Goal: Task Accomplishment & Management: Complete application form

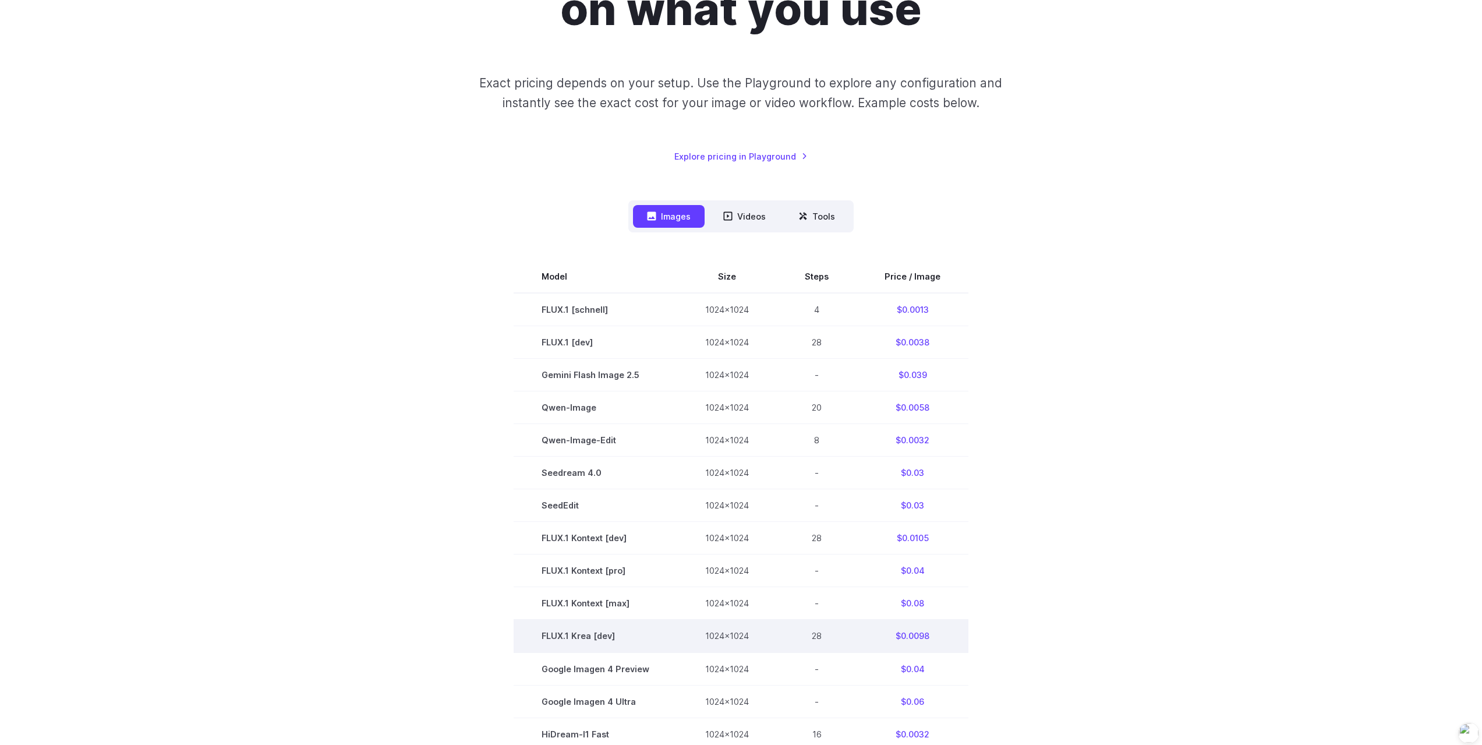
scroll to position [233, 0]
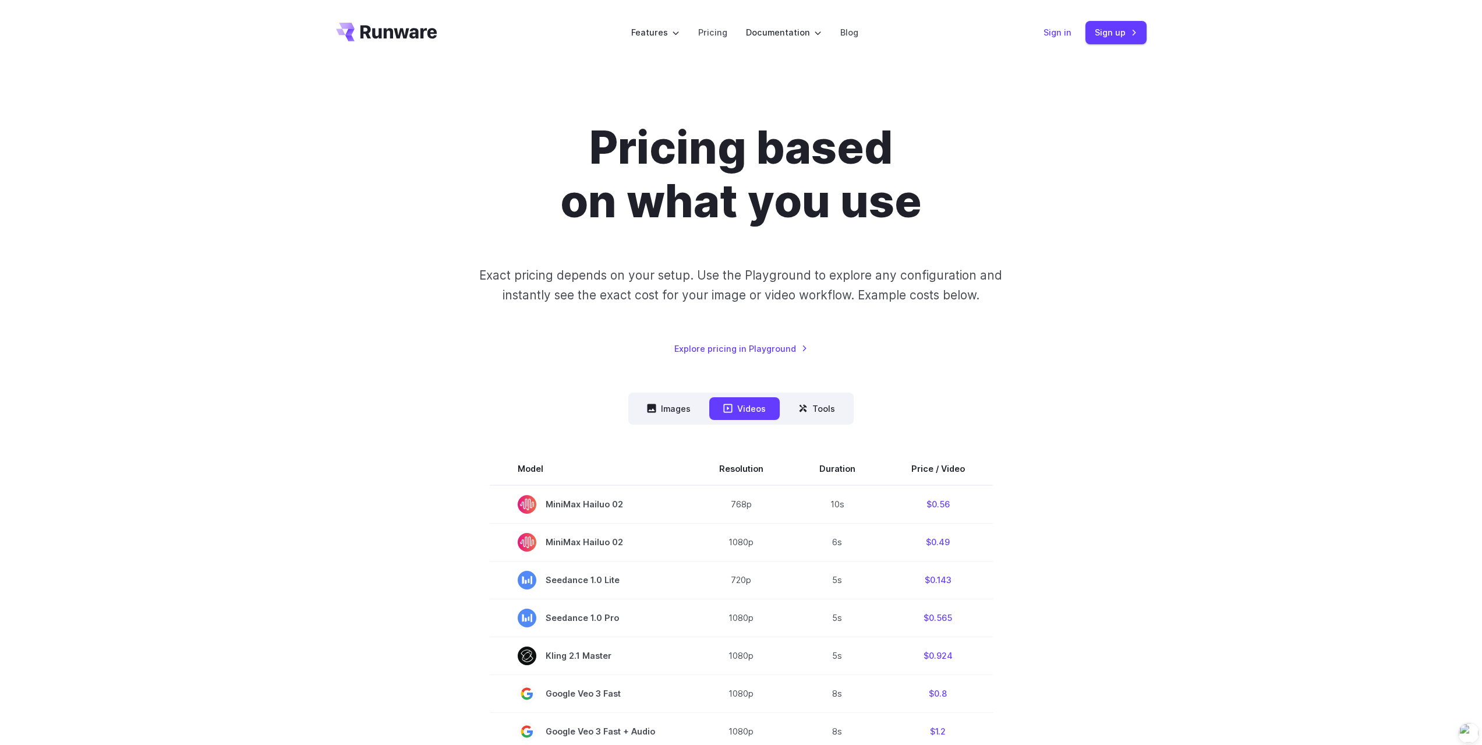
click at [1057, 31] on link "Sign in" at bounding box center [1058, 32] width 28 height 13
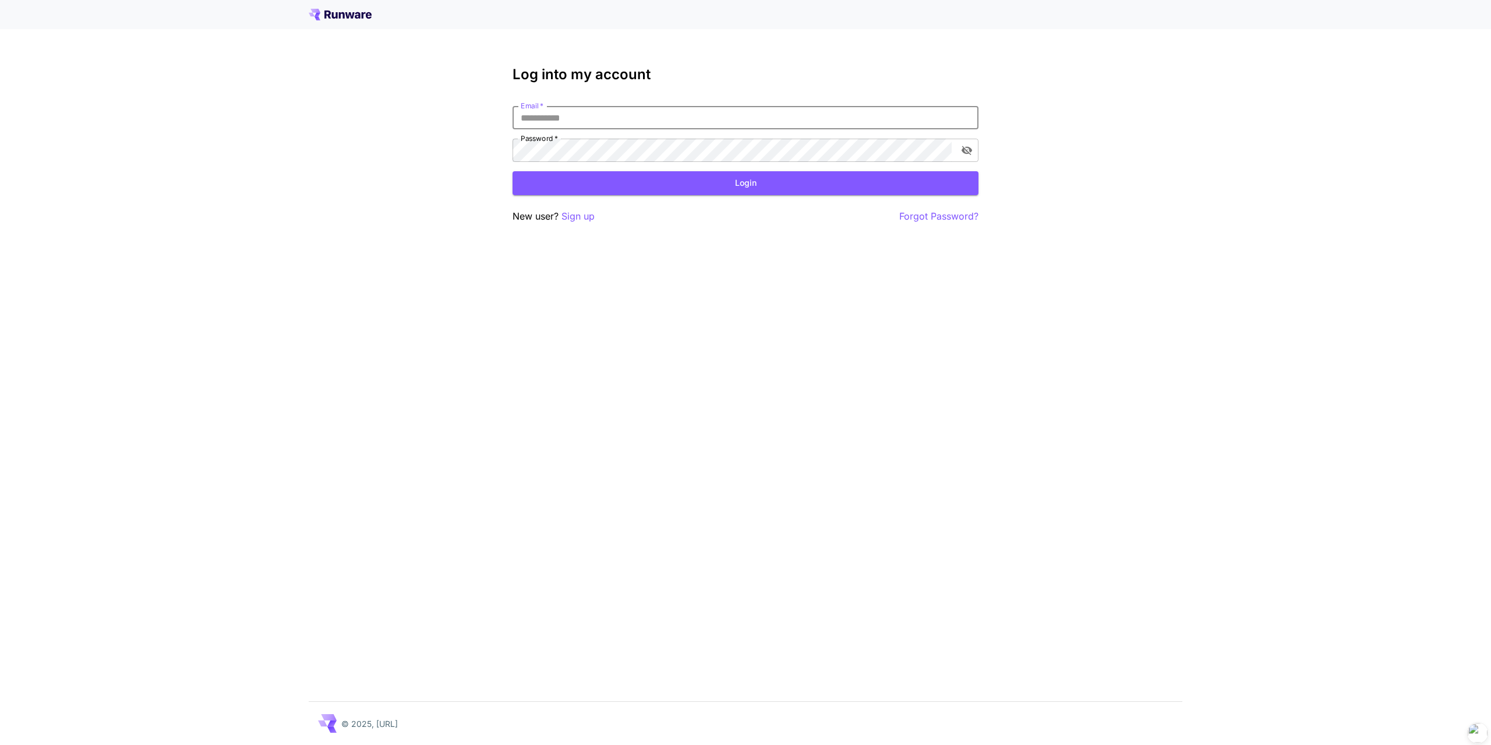
click at [651, 114] on input "Email   *" at bounding box center [746, 117] width 466 height 23
click at [587, 217] on p "Sign up" at bounding box center [578, 216] width 33 height 15
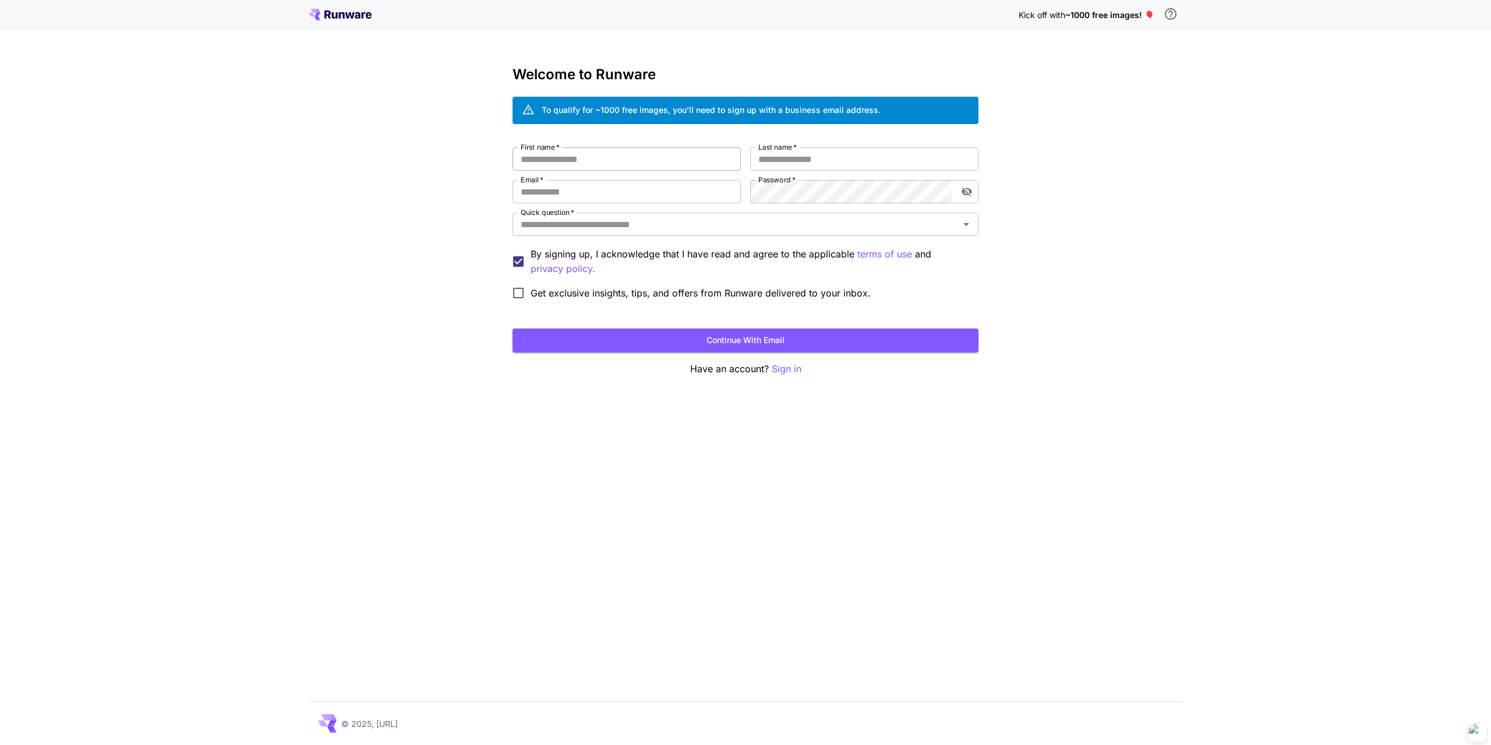
click at [622, 157] on input "First name   *" at bounding box center [627, 158] width 228 height 23
type input "*"
click at [668, 235] on div "Quick question   *" at bounding box center [746, 224] width 466 height 23
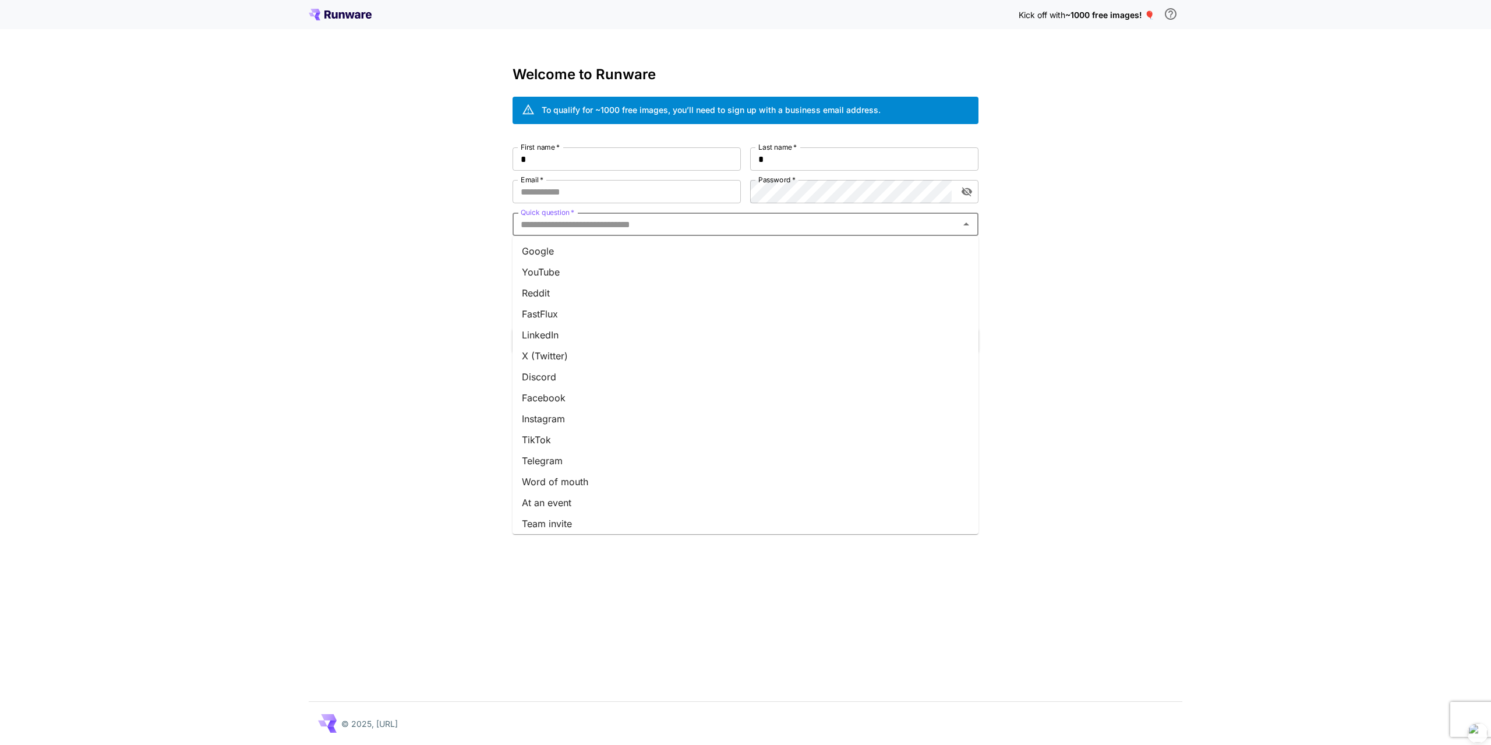
click at [649, 256] on li "Google" at bounding box center [746, 251] width 466 height 21
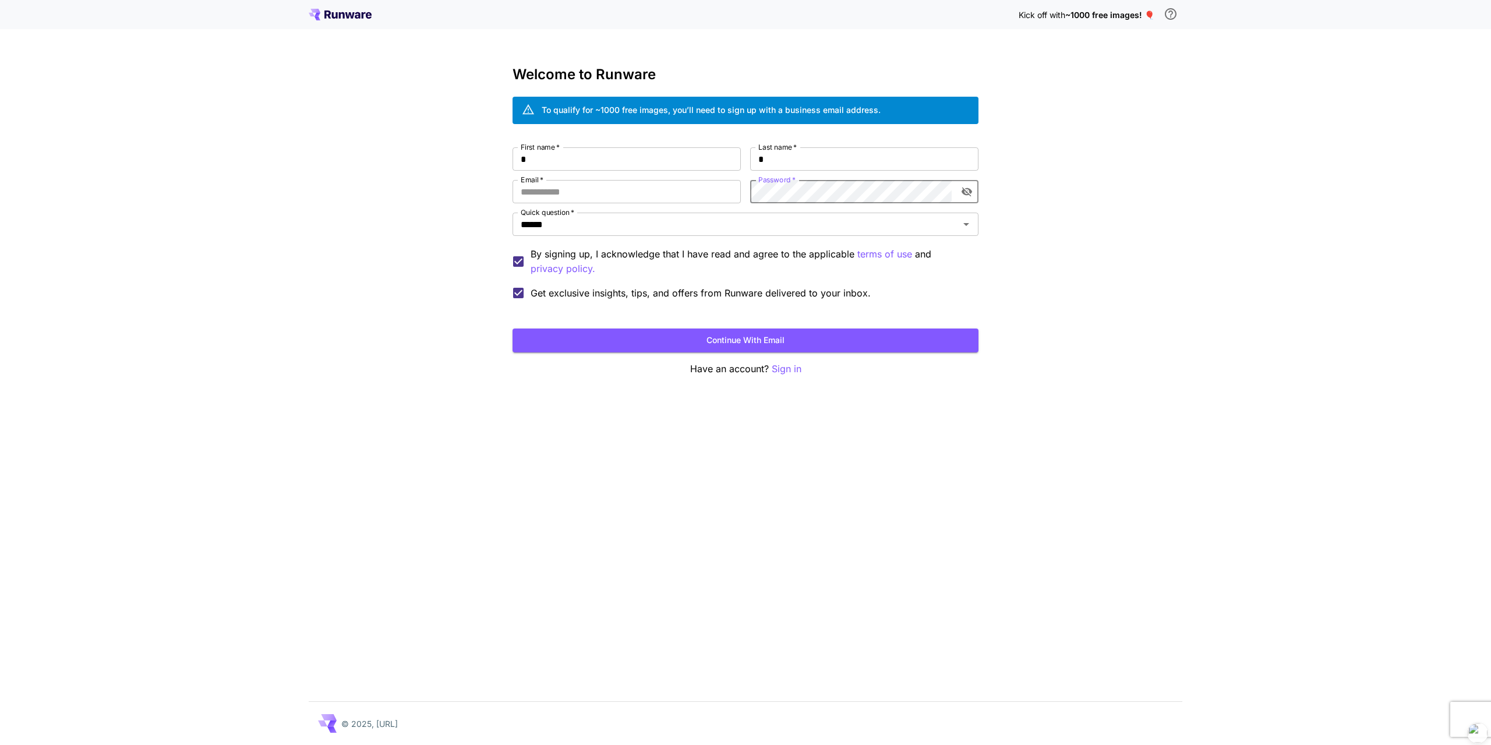
click at [1234, 178] on div "Kick off with ~1000 free images! 🎈 Welcome to Runware To qualify for ~1000 free…" at bounding box center [745, 372] width 1491 height 745
click at [605, 191] on input "Email   *" at bounding box center [627, 191] width 228 height 23
click at [608, 159] on input "*" at bounding box center [627, 158] width 228 height 23
type input "**"
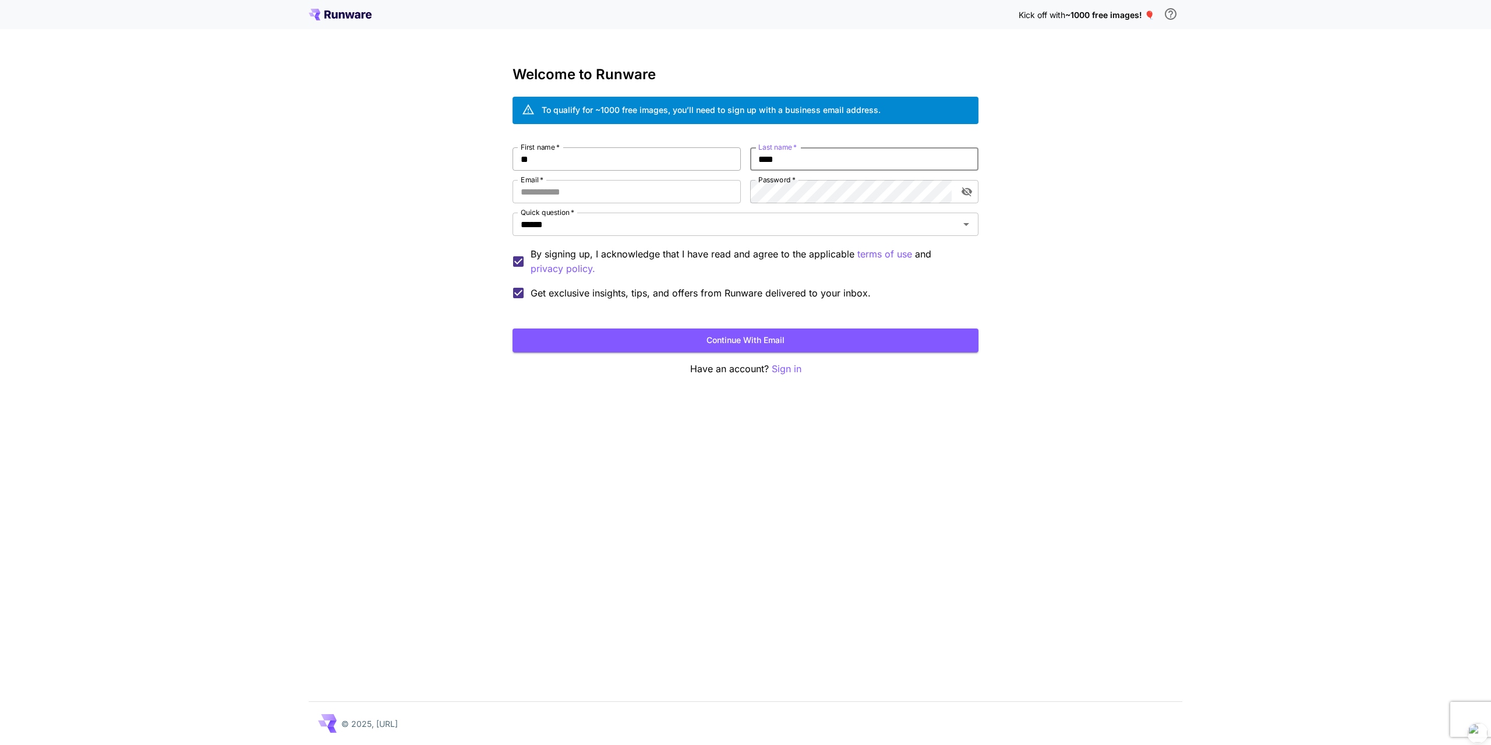
type input "****"
type input "**********"
click at [968, 191] on icon "toggle password visibility" at bounding box center [967, 192] width 12 height 12
click at [968, 191] on icon "toggle password visibility" at bounding box center [967, 192] width 10 height 8
click at [708, 334] on button "Continue with email" at bounding box center [746, 341] width 466 height 24
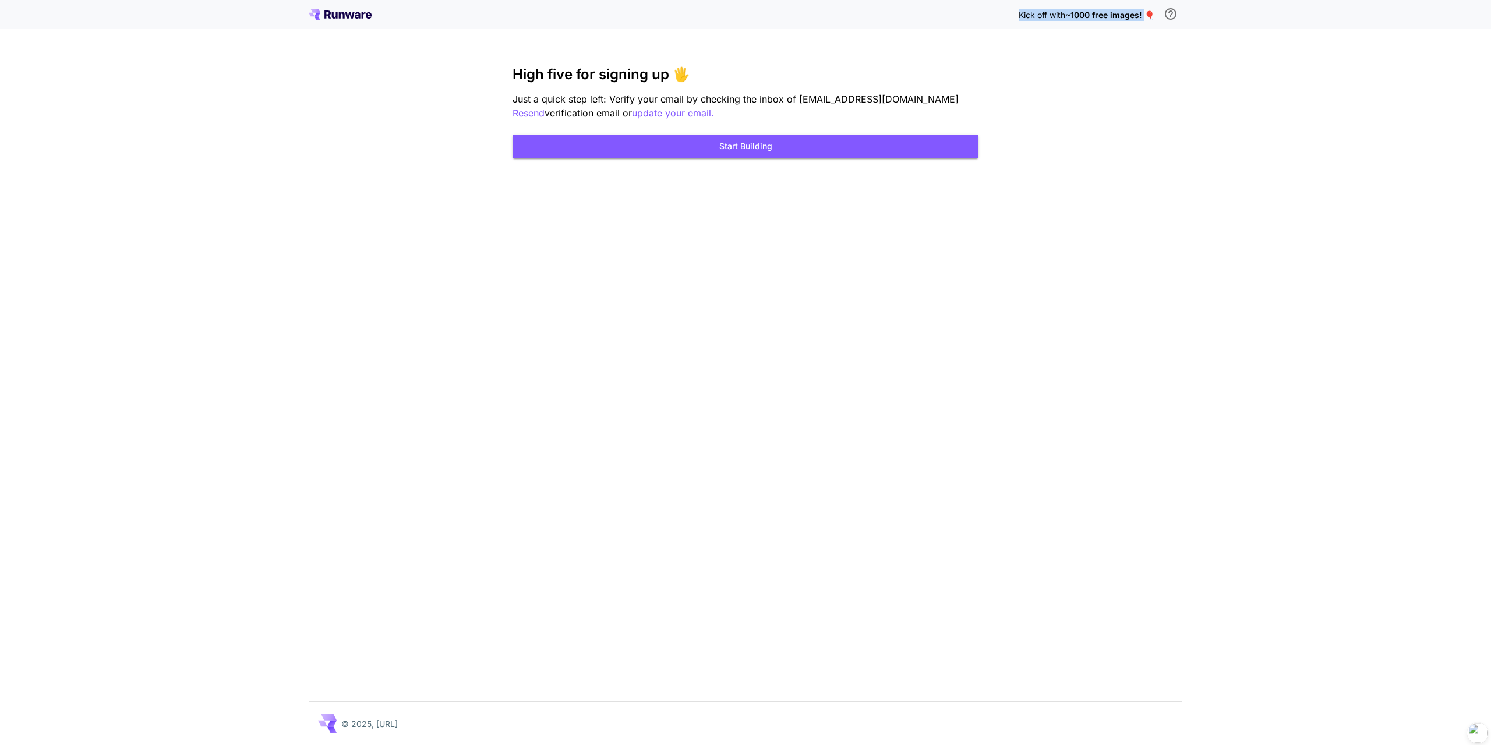
drag, startPoint x: 1006, startPoint y: 14, endPoint x: 1145, endPoint y: 20, distance: 138.8
click at [1145, 20] on div "Kick off with ~1000 free images! 🎈" at bounding box center [746, 14] width 874 height 24
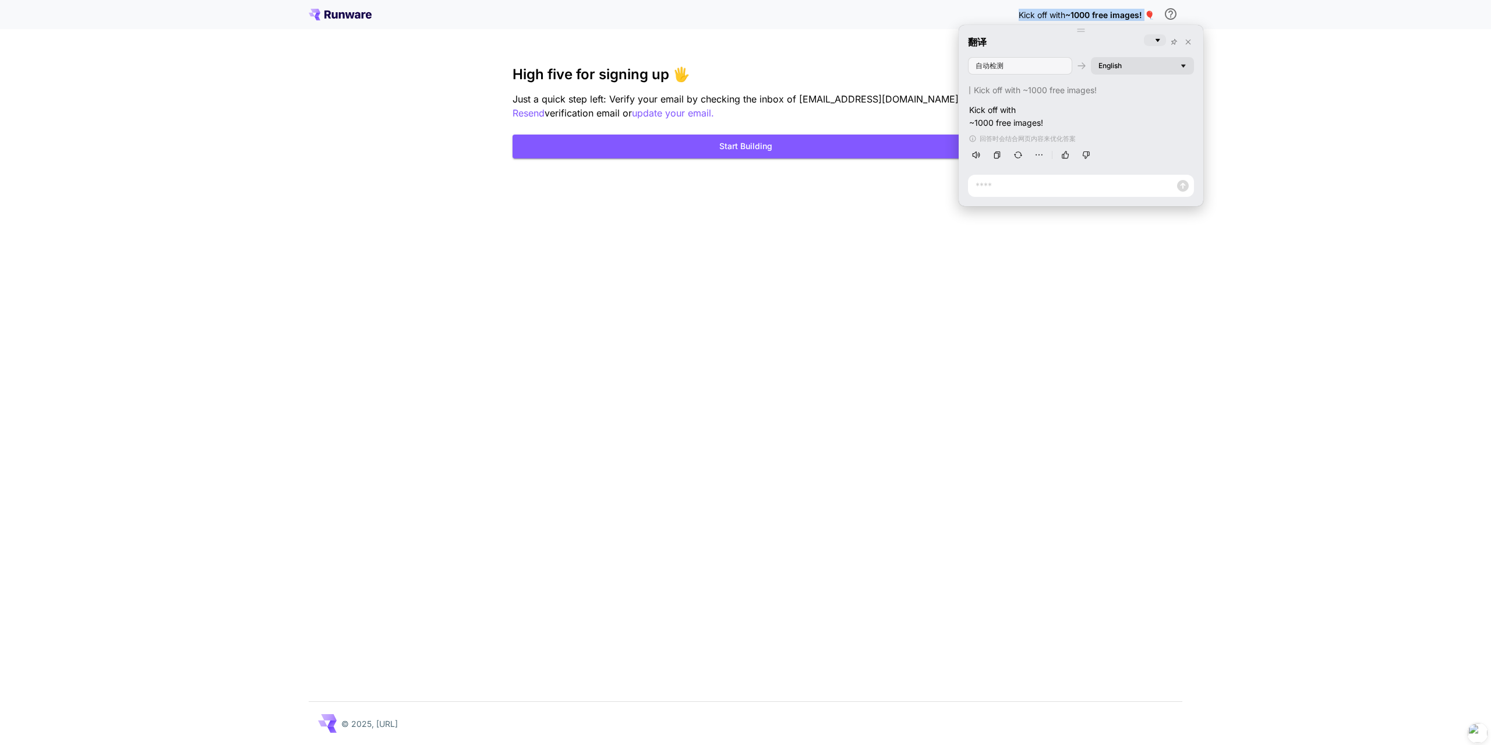
click at [1120, 66] on span "English" at bounding box center [1110, 65] width 23 height 9
click at [1112, 121] on div "简体中文" at bounding box center [1087, 123] width 49 height 9
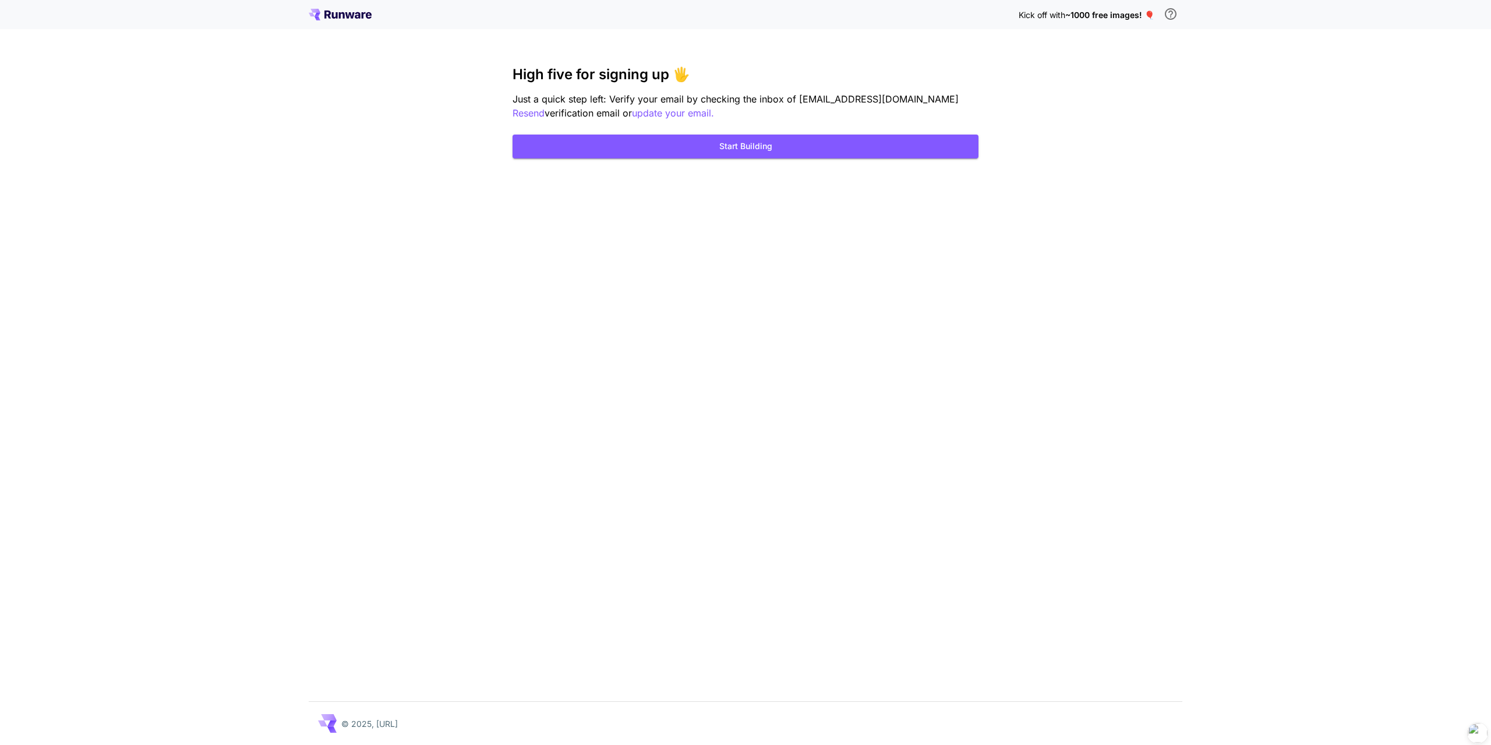
click at [1281, 126] on div "Kick off with ~1000 free images! 🎈 High five for signing up 🖐️ Just a quick ste…" at bounding box center [745, 372] width 1491 height 745
click at [340, 9] on icon at bounding box center [340, 15] width 63 height 12
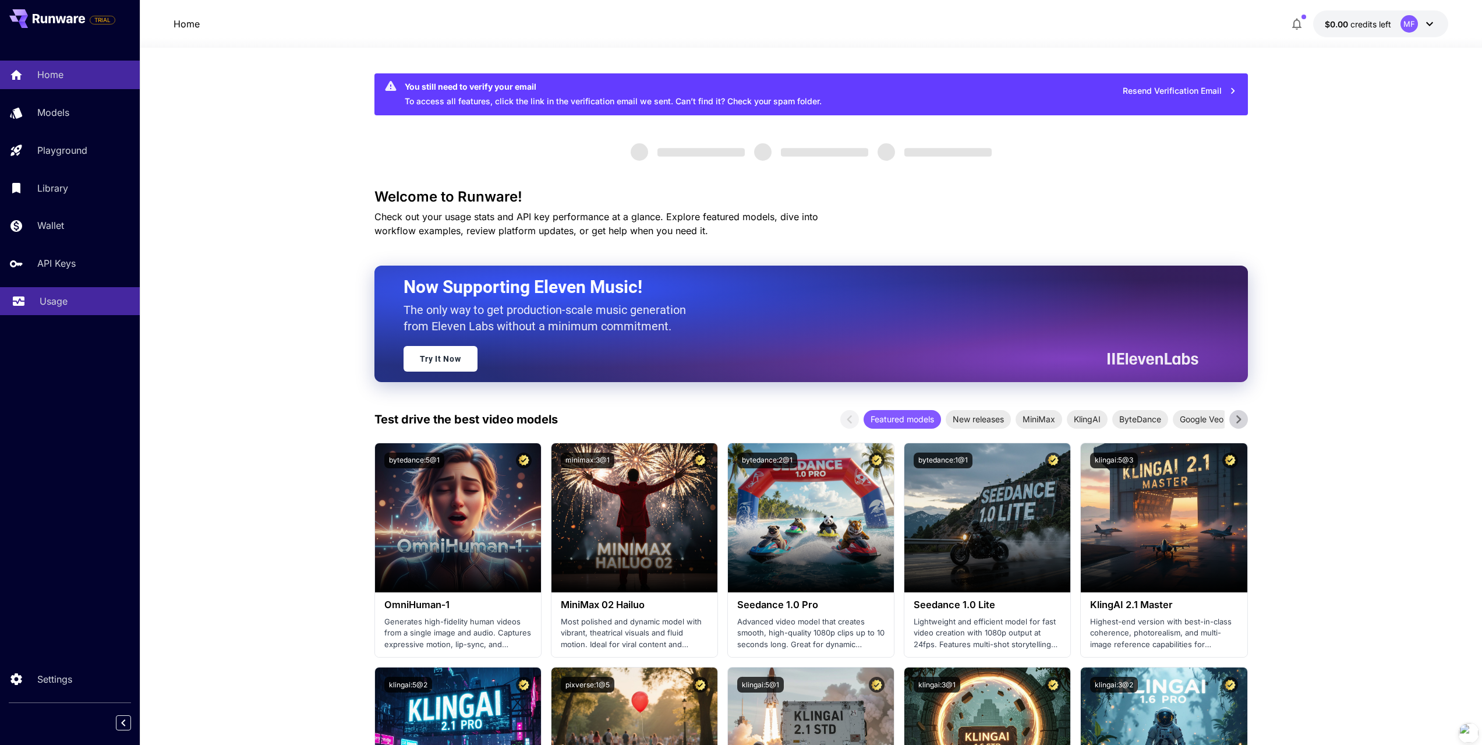
click at [63, 308] on link "Usage" at bounding box center [70, 301] width 140 height 29
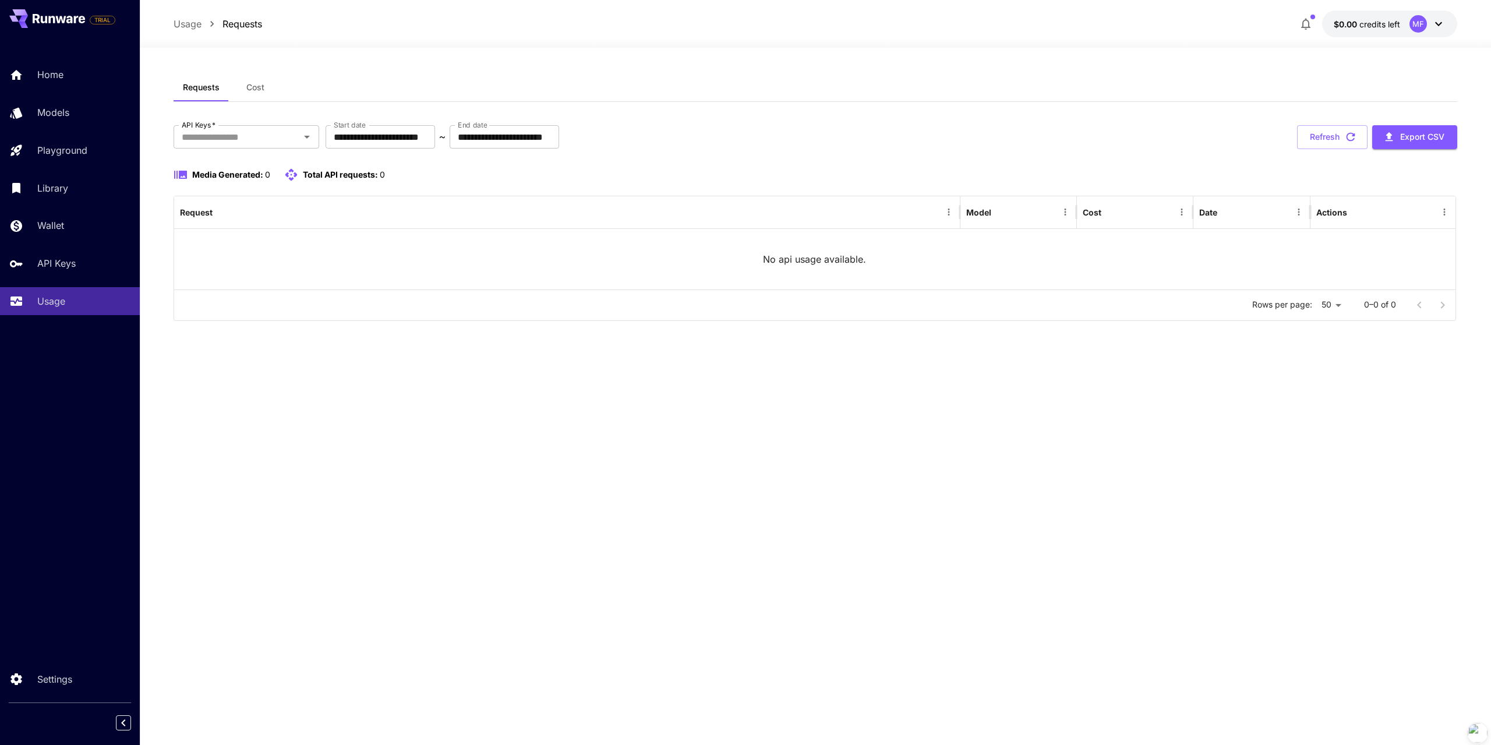
click at [1420, 30] on div "MF" at bounding box center [1418, 23] width 17 height 17
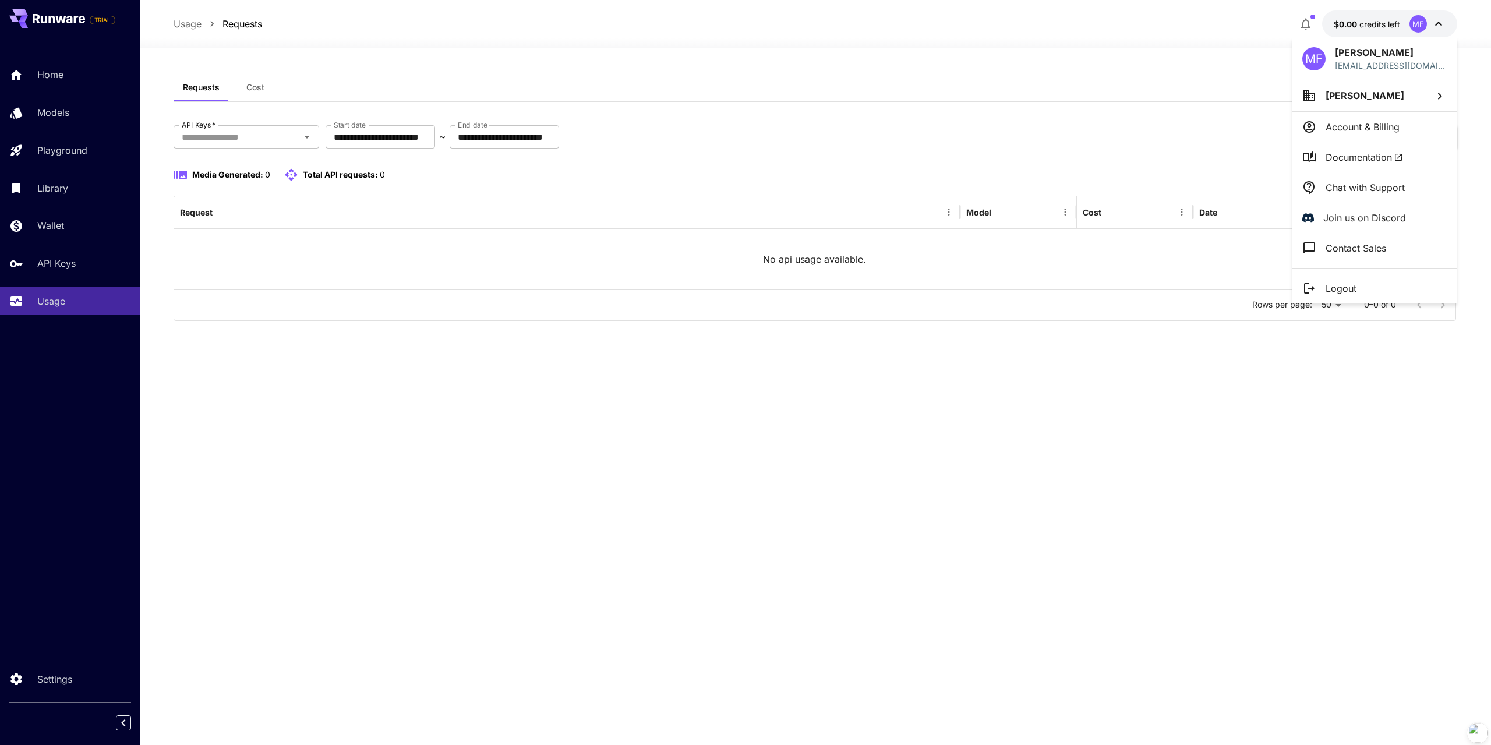
click at [82, 269] on div at bounding box center [745, 372] width 1491 height 745
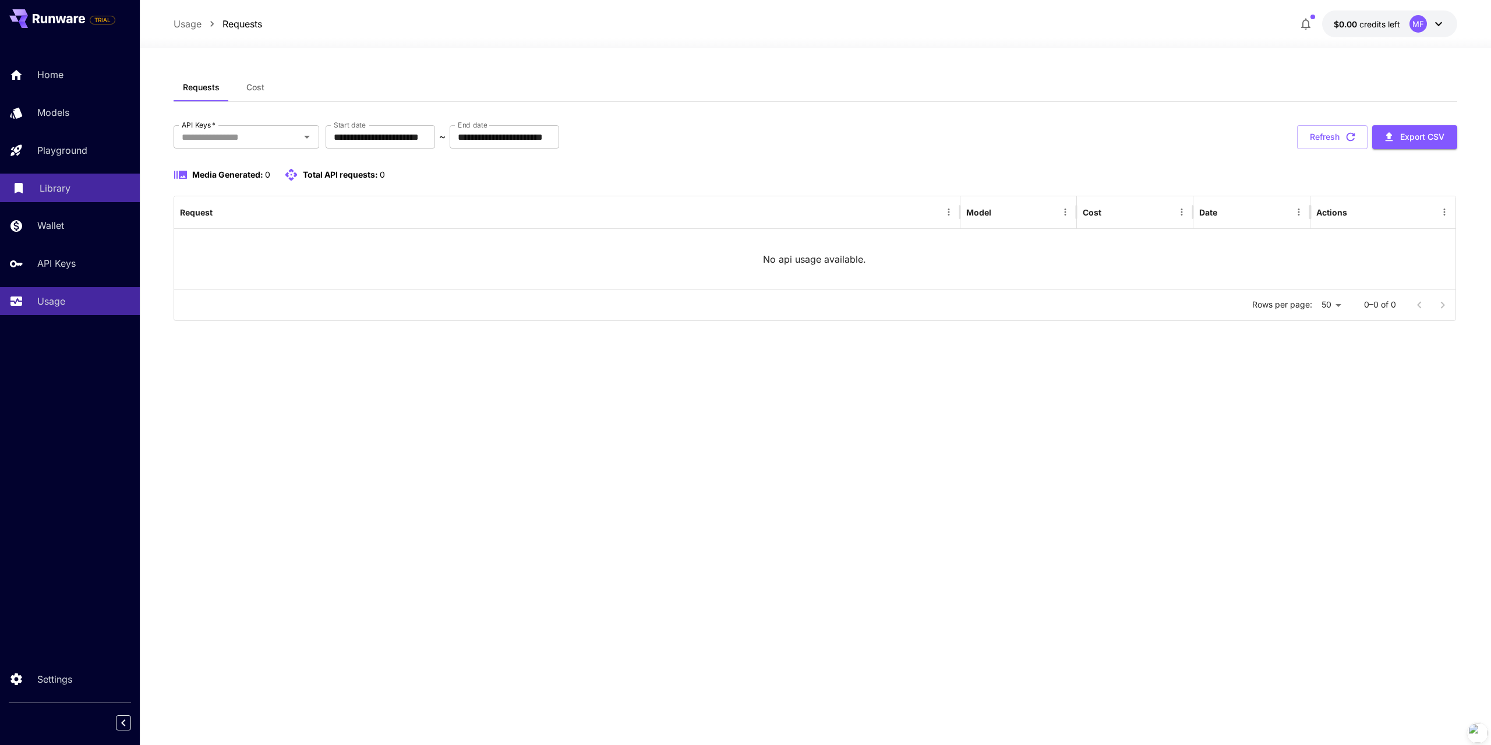
click at [72, 188] on div "Library" at bounding box center [85, 188] width 91 height 14
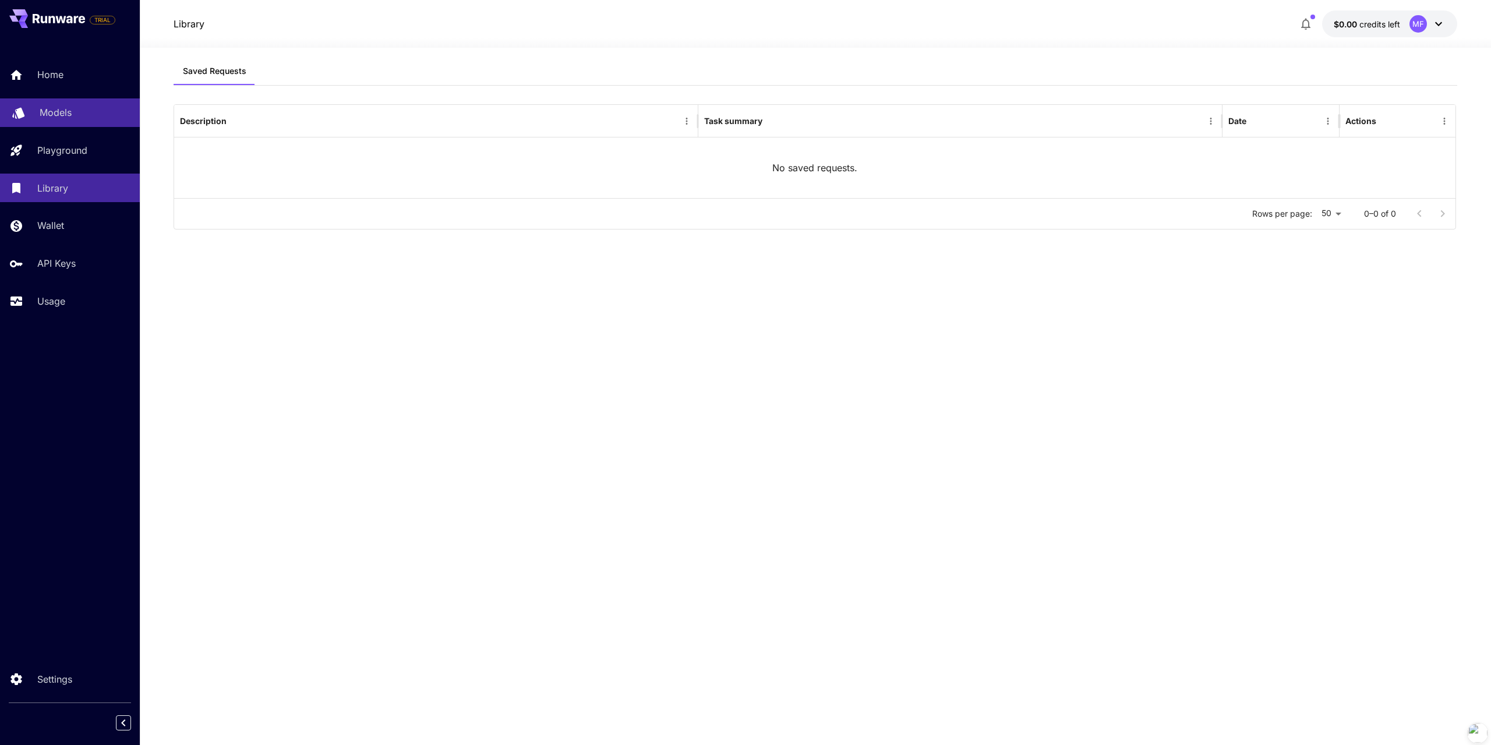
click at [79, 116] on div "Models" at bounding box center [85, 112] width 91 height 14
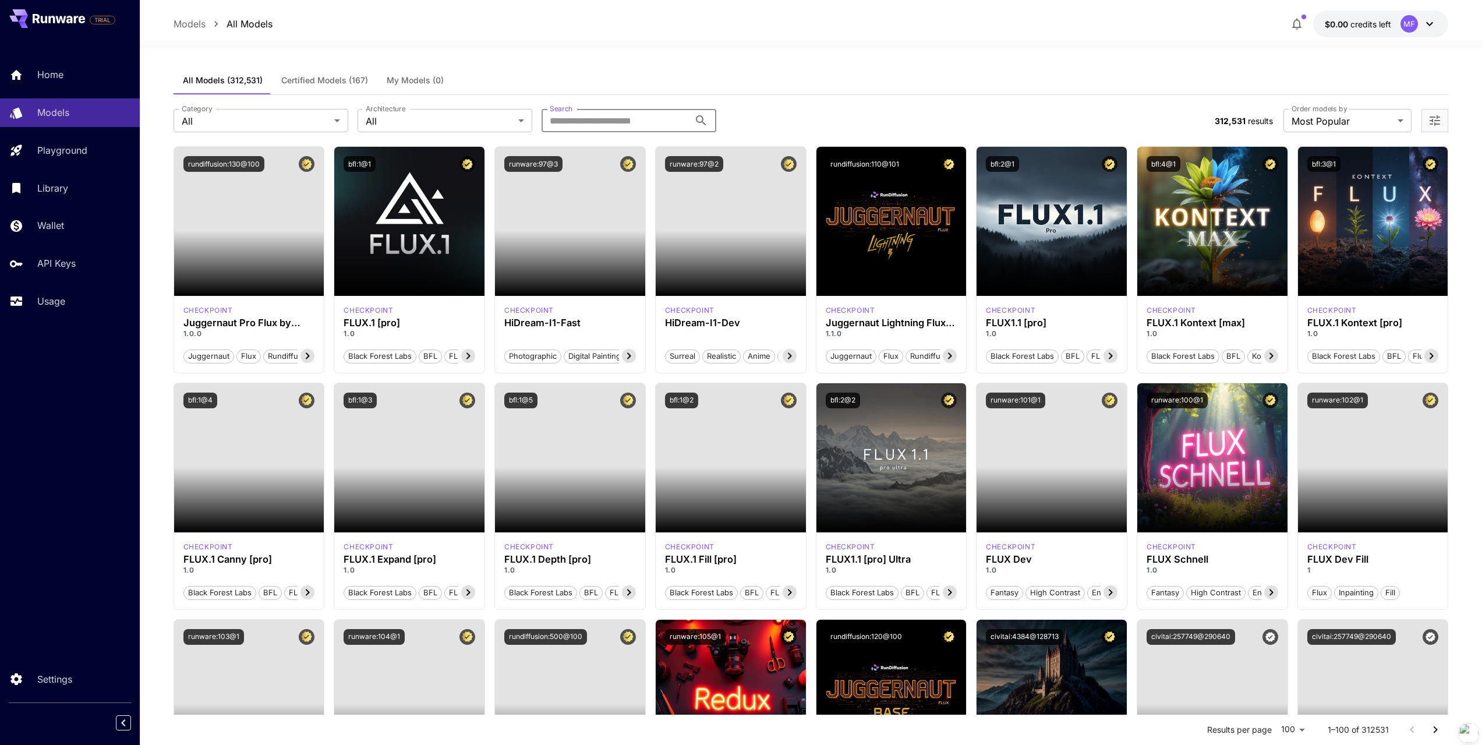
click at [580, 115] on input "Search" at bounding box center [616, 120] width 148 height 23
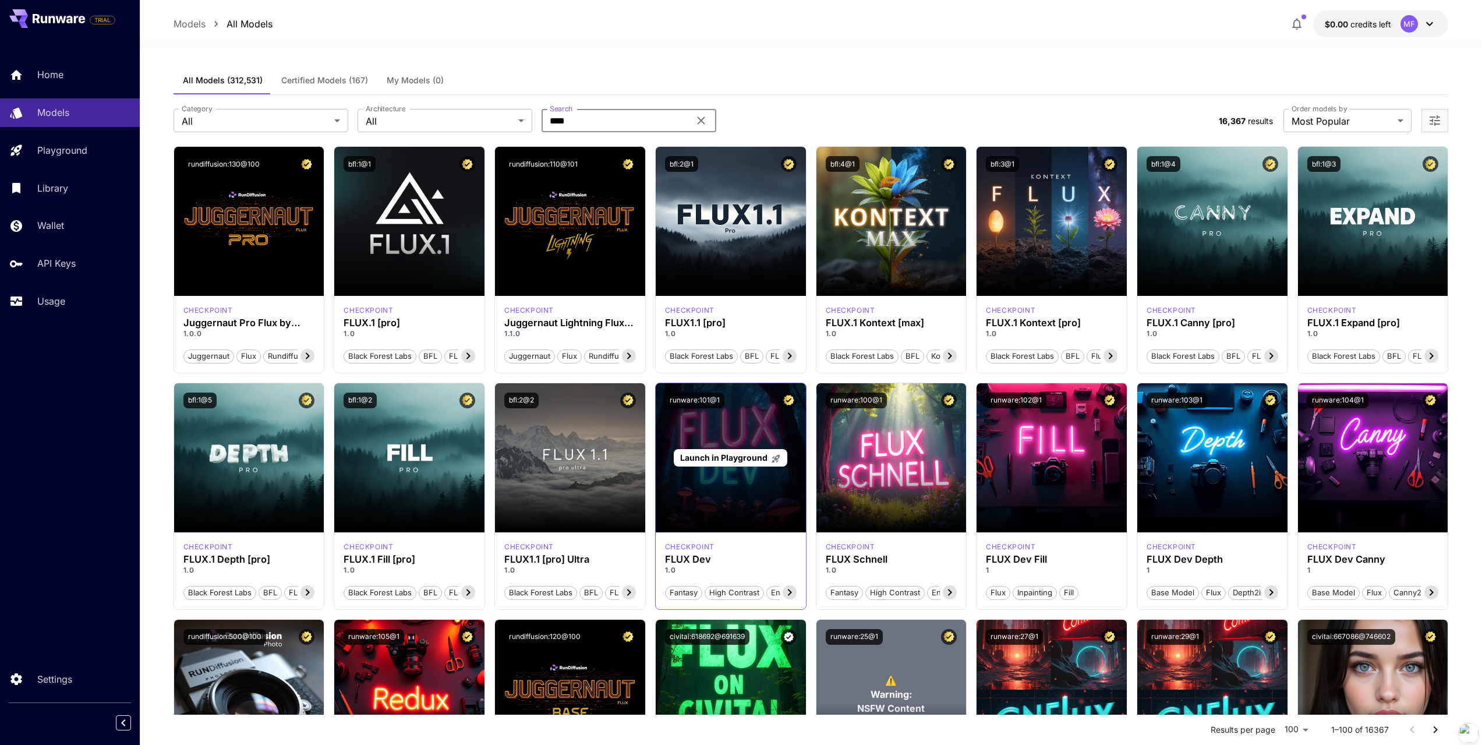
type input "****"
click at [729, 444] on div "Launch in Playground" at bounding box center [731, 457] width 150 height 149
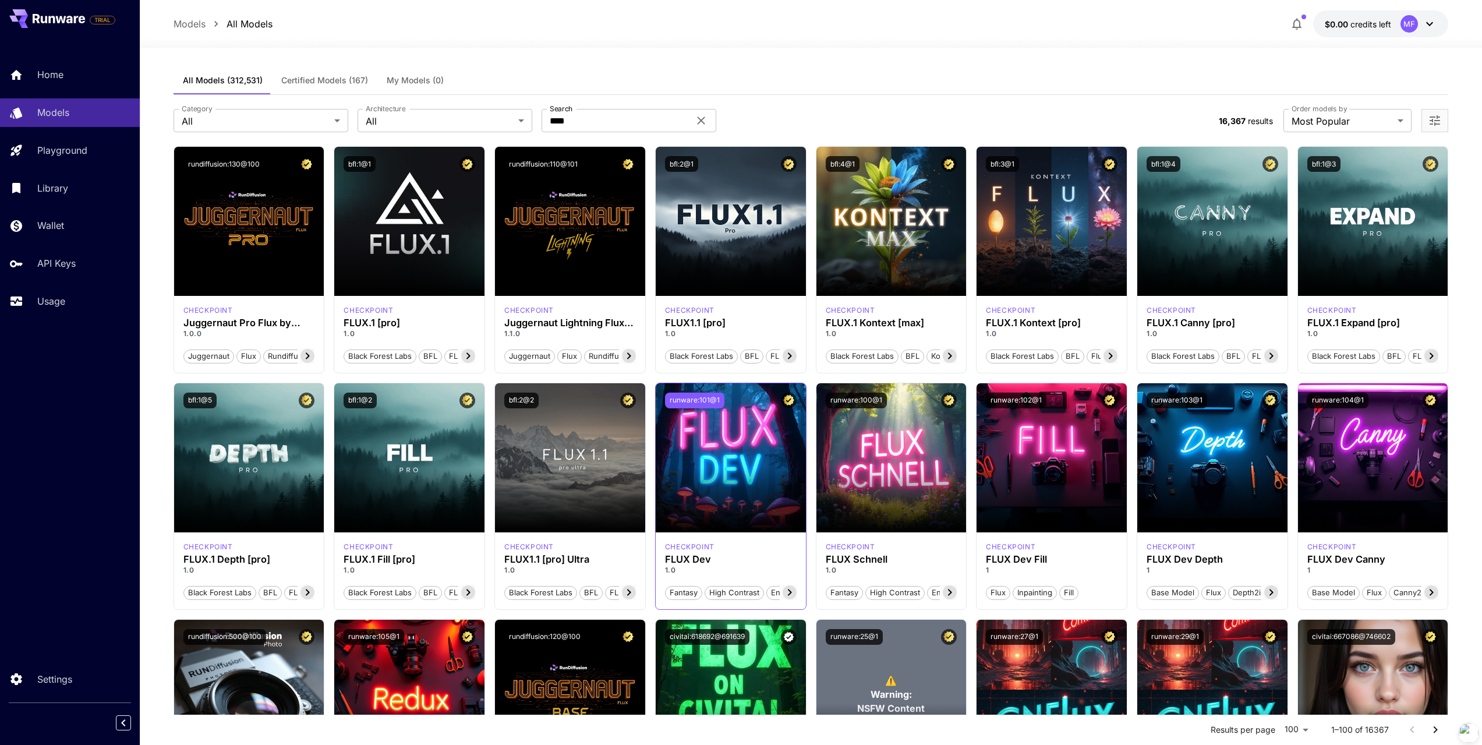
click at [686, 408] on button "runware:101@1" at bounding box center [694, 401] width 59 height 16
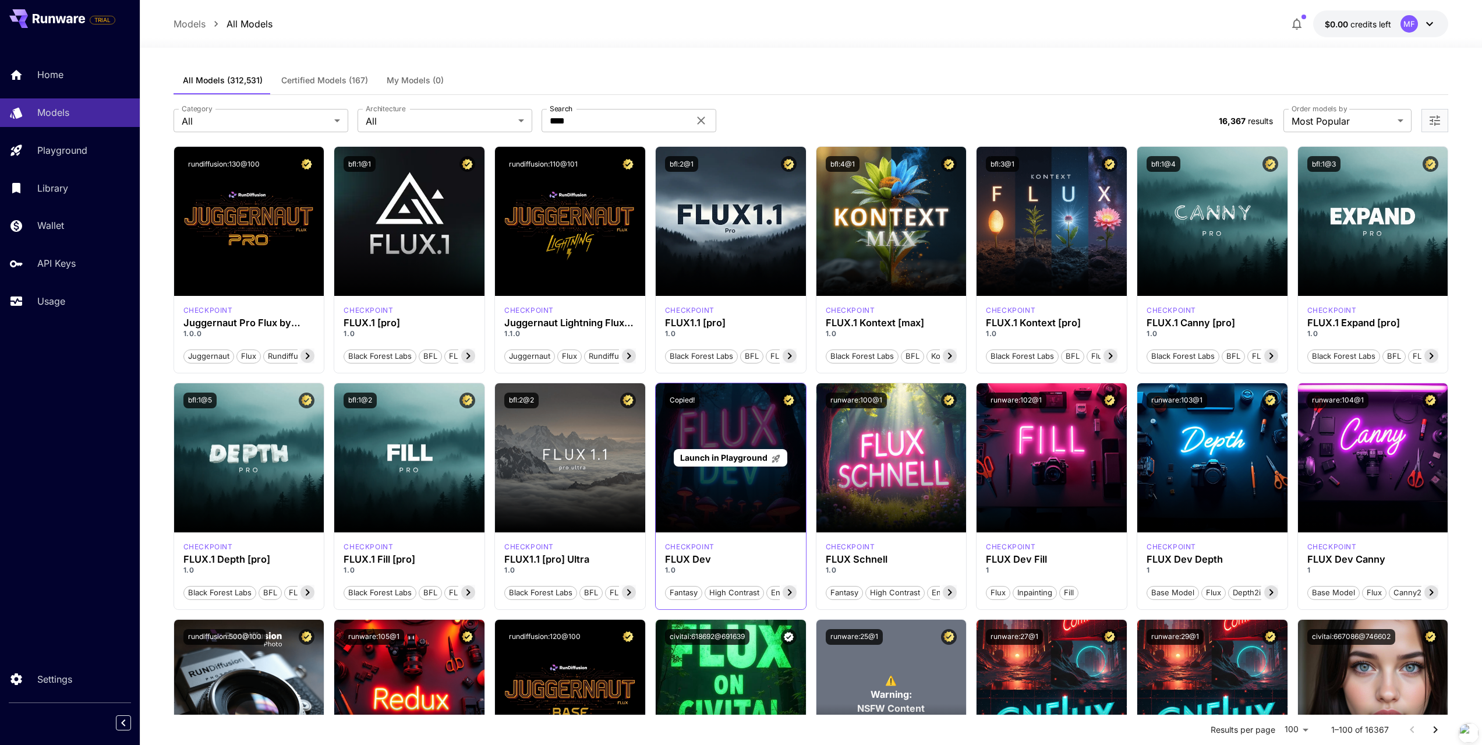
click at [713, 423] on div "Launch in Playground" at bounding box center [731, 457] width 150 height 149
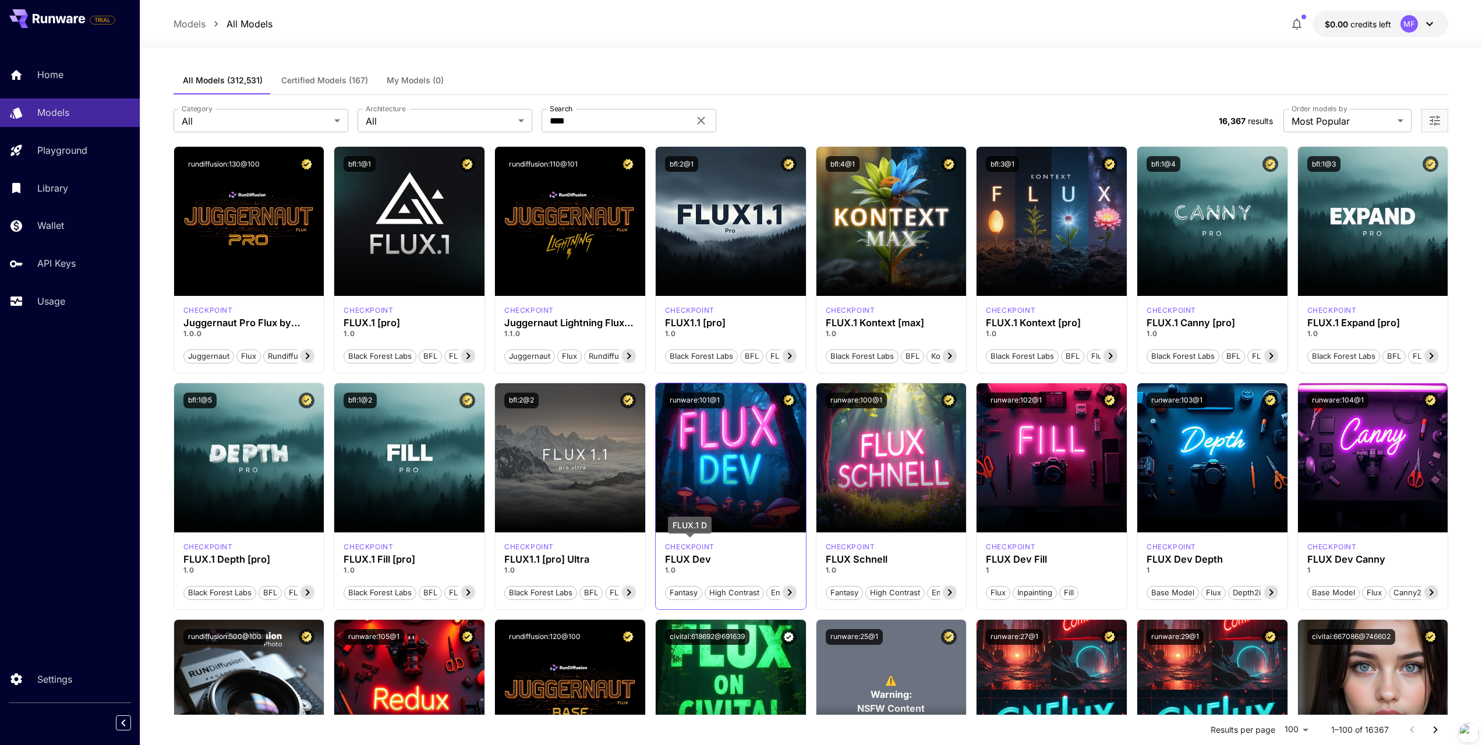
click at [697, 542] on p "checkpoint" at bounding box center [690, 547] width 50 height 10
click at [788, 596] on icon at bounding box center [790, 592] width 14 height 14
click at [729, 557] on h3 "FLUX Dev" at bounding box center [731, 559] width 132 height 11
click at [695, 546] on p "checkpoint" at bounding box center [690, 547] width 50 height 10
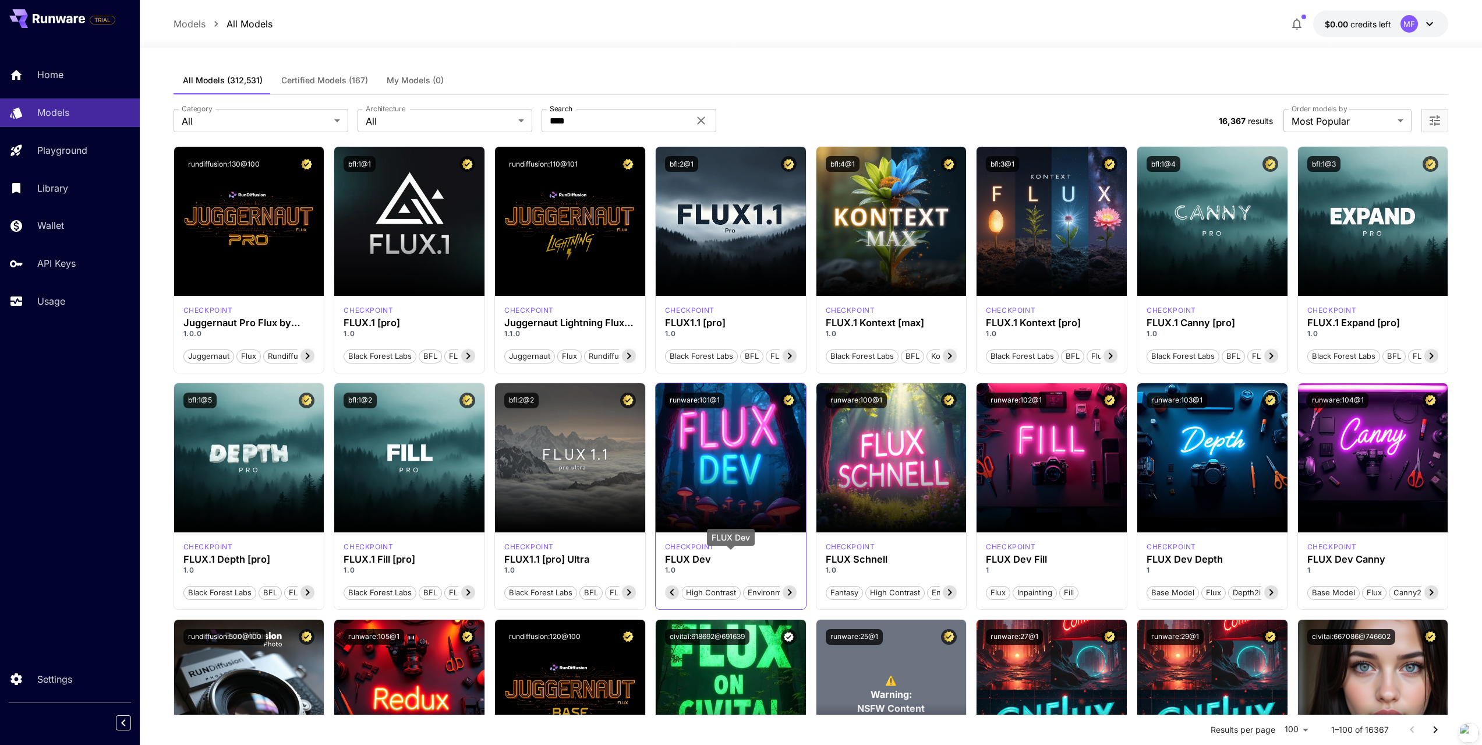
click at [687, 558] on h3 "FLUX Dev" at bounding box center [731, 559] width 132 height 11
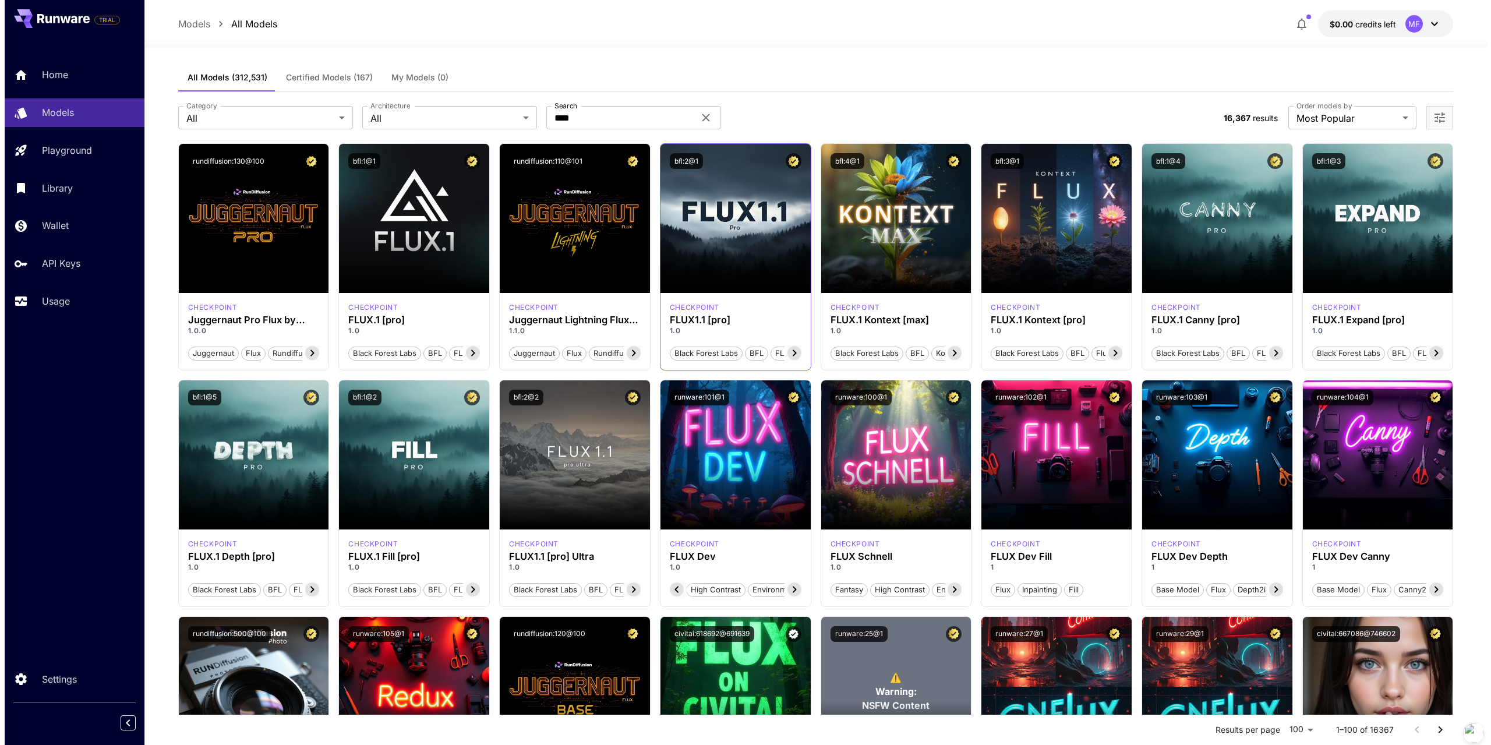
scroll to position [0, 0]
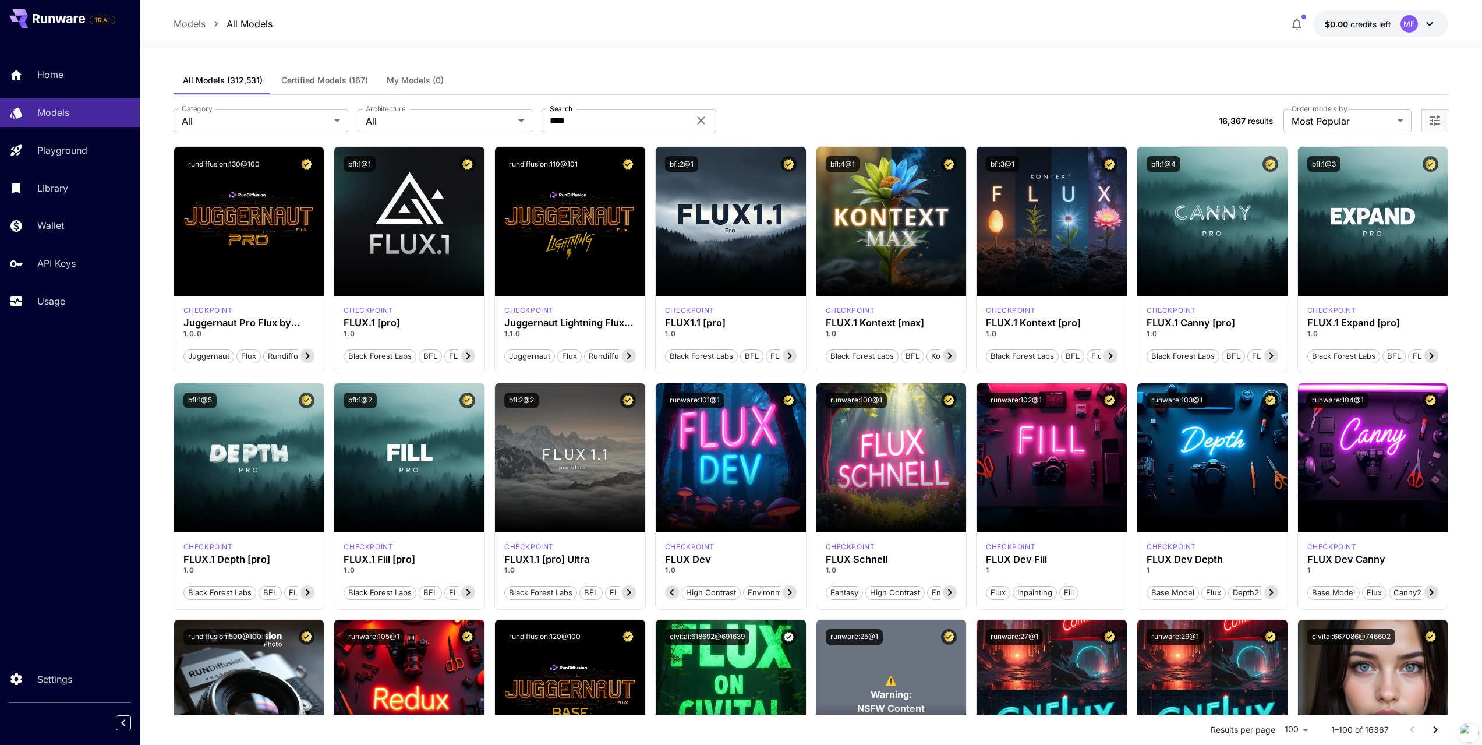
click at [1427, 121] on div at bounding box center [1435, 120] width 27 height 23
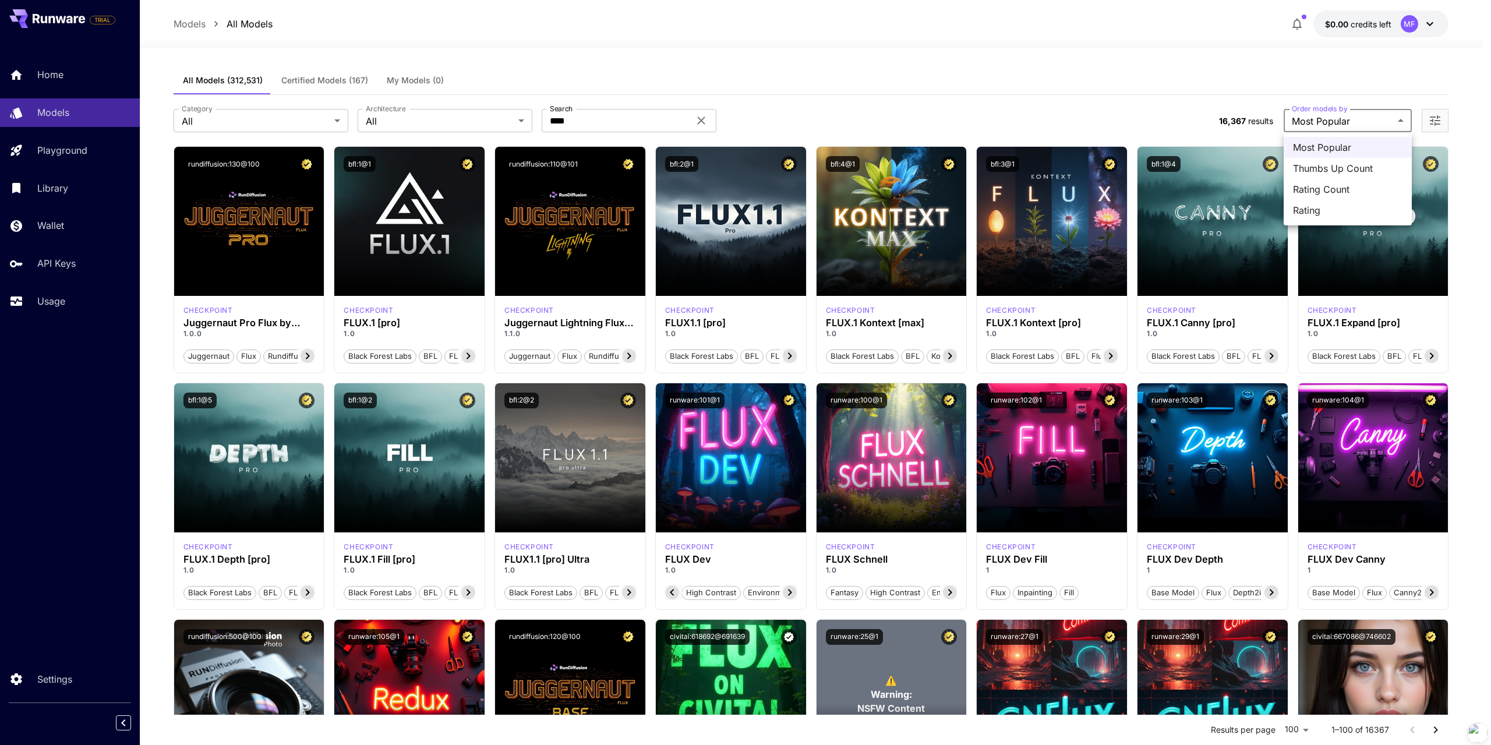
click at [66, 146] on div at bounding box center [745, 372] width 1491 height 745
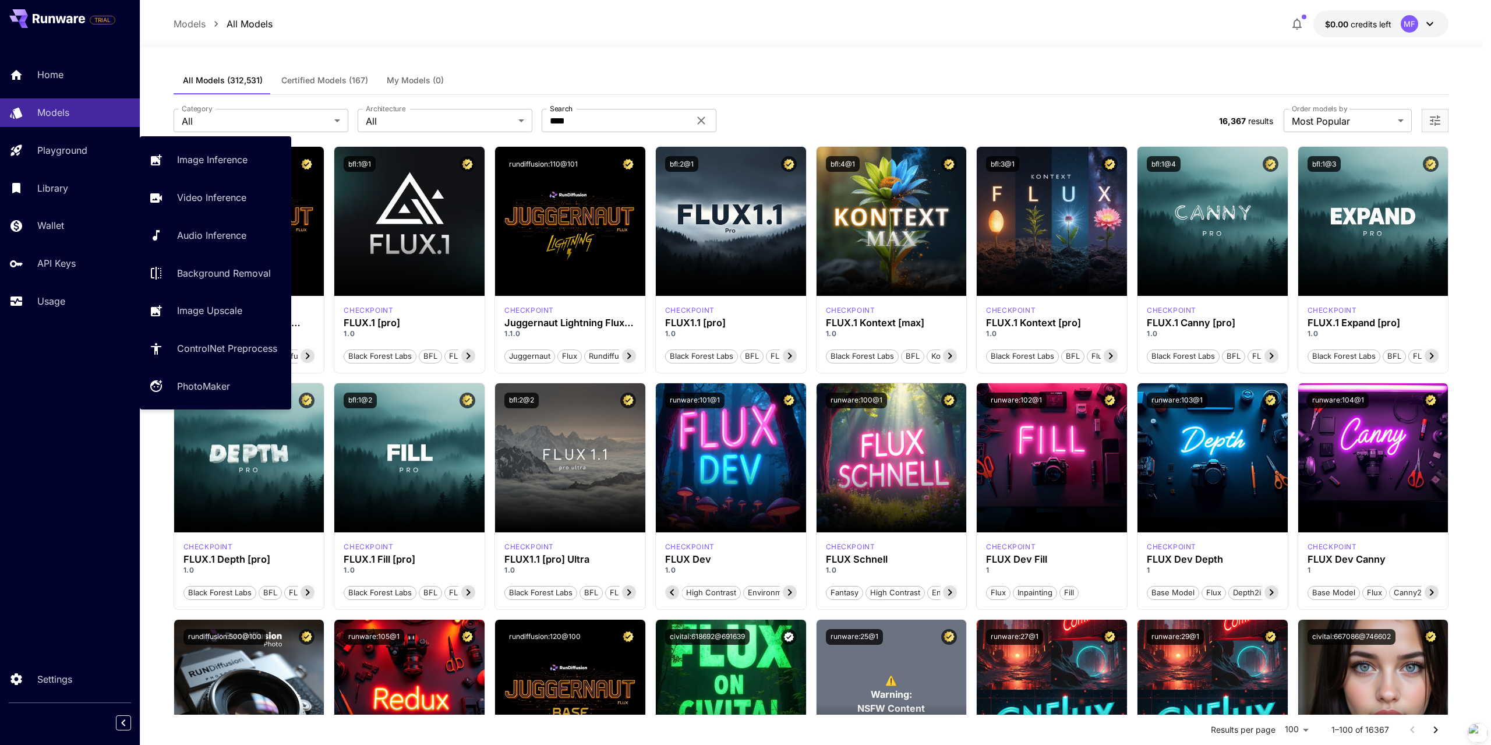
click at [68, 147] on p "Playground" at bounding box center [62, 150] width 50 height 14
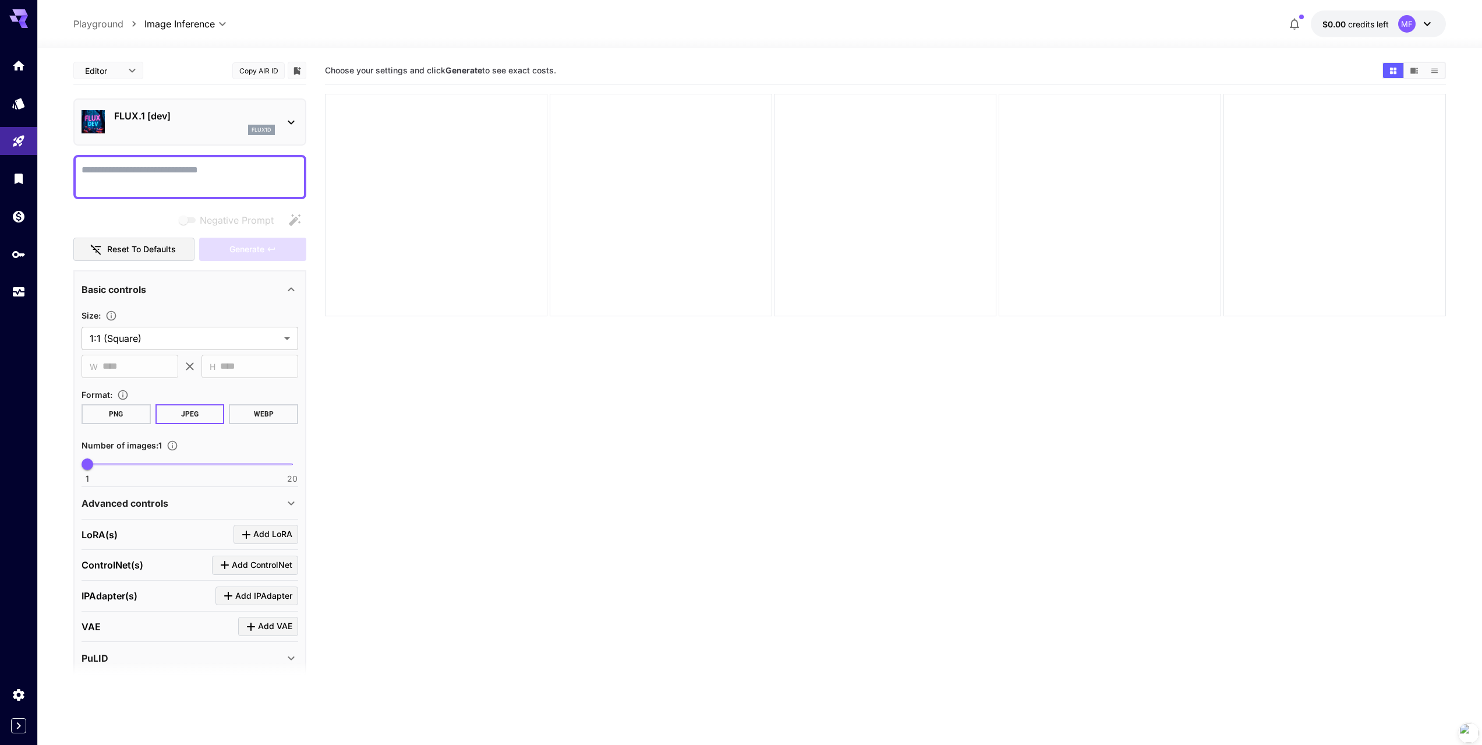
click at [257, 123] on div "FLUX.1 [dev] flux1d" at bounding box center [194, 122] width 161 height 26
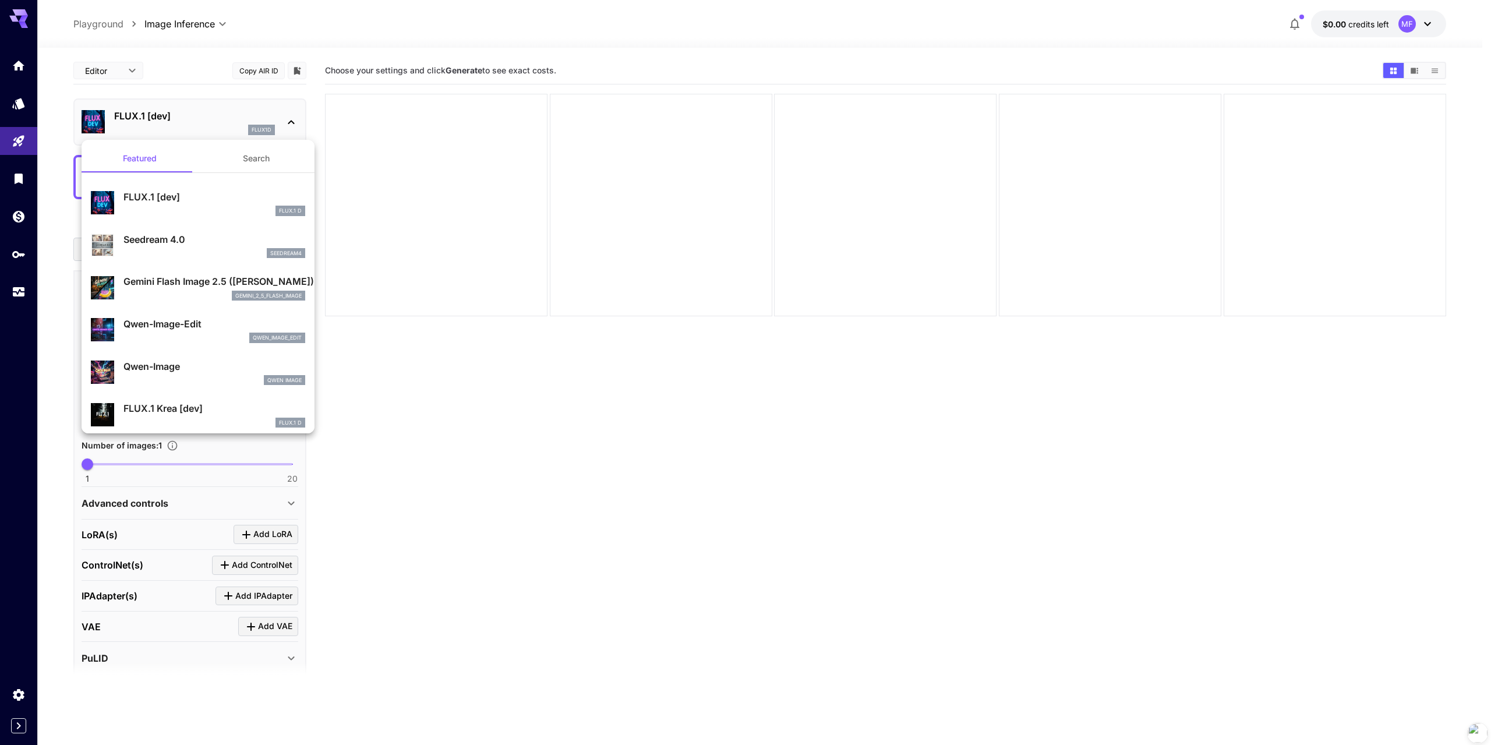
click at [189, 209] on div "FLUX.1 D" at bounding box center [214, 211] width 182 height 10
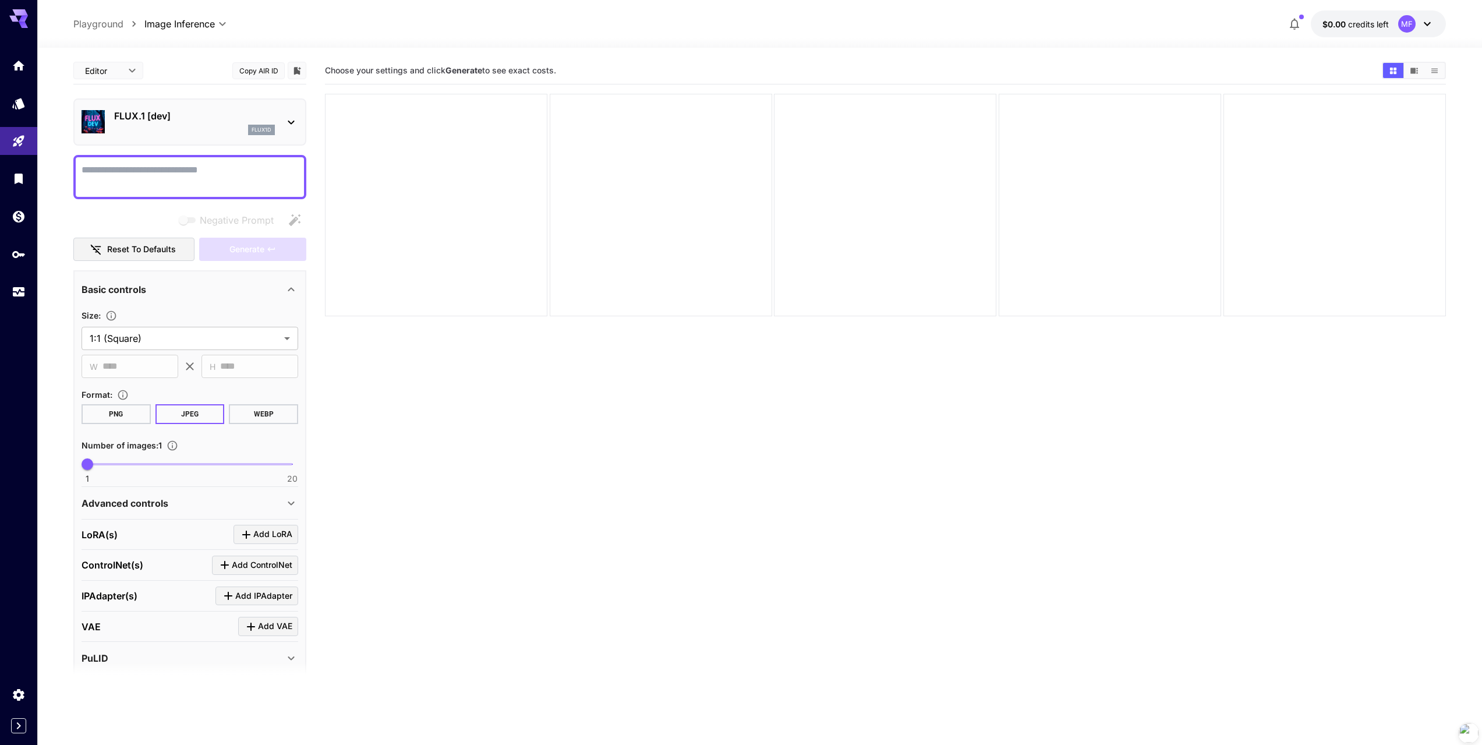
click at [171, 185] on textarea "Negative Prompt" at bounding box center [190, 177] width 217 height 28
click at [182, 171] on textarea "Negative Prompt" at bounding box center [190, 177] width 217 height 28
type textarea "*****"
click at [244, 249] on span "Generate" at bounding box center [247, 249] width 35 height 15
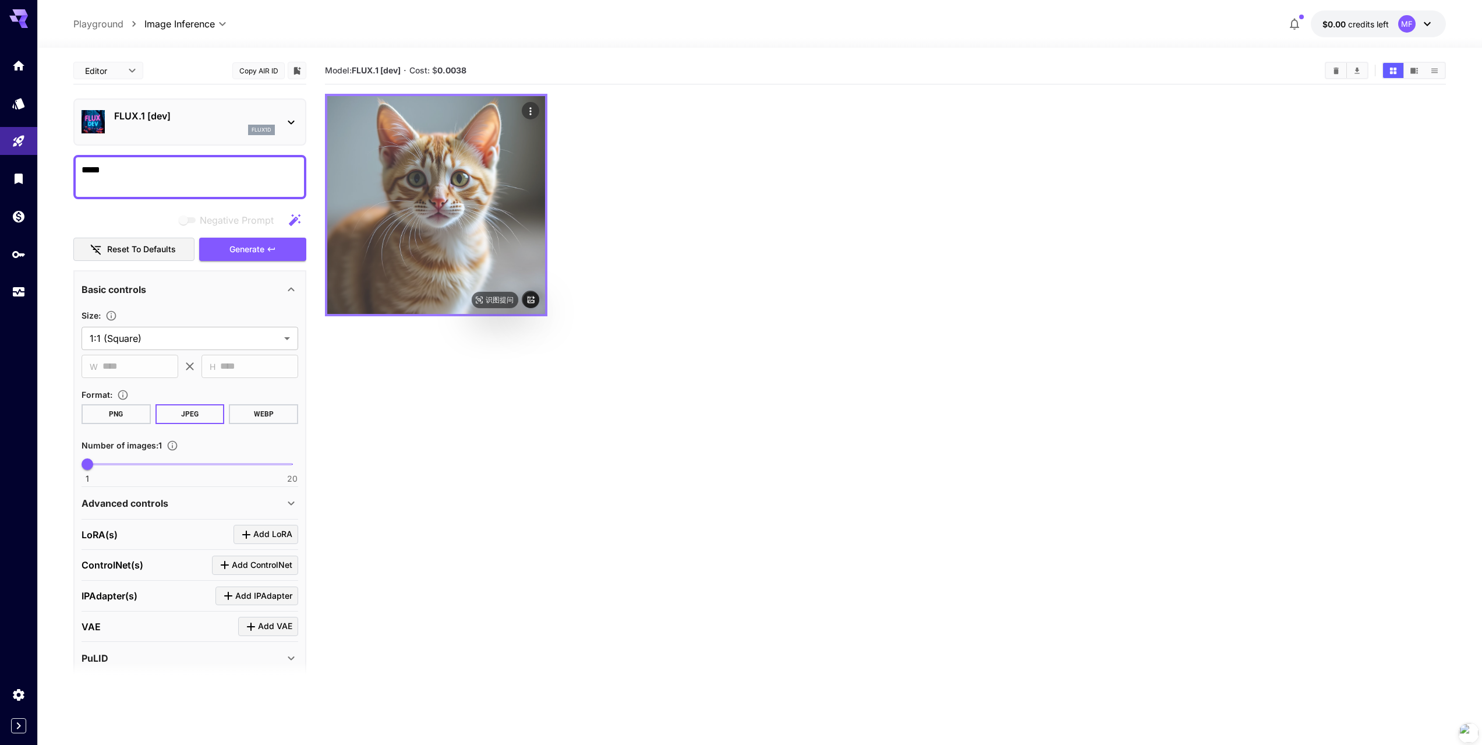
click at [468, 178] on img at bounding box center [436, 205] width 218 height 218
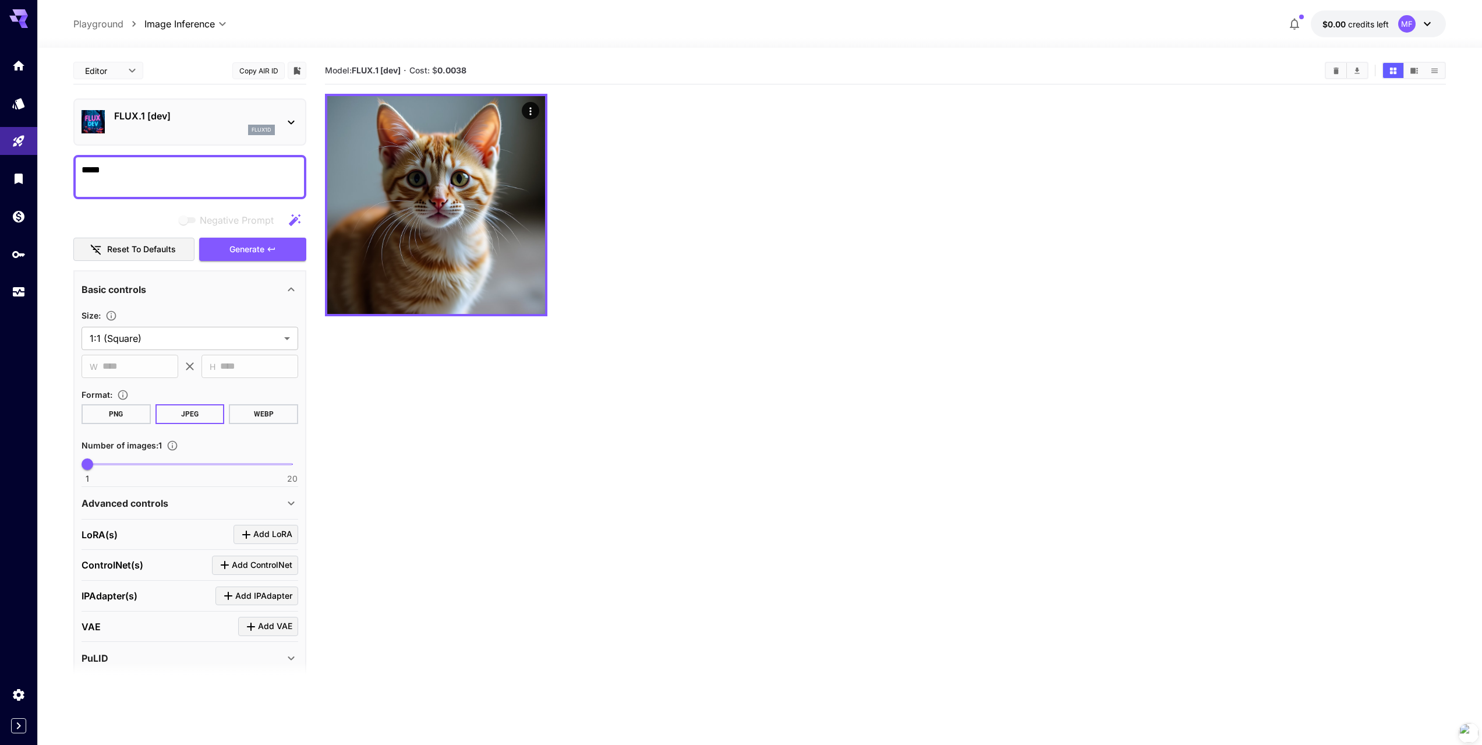
click at [798, 217] on div at bounding box center [885, 205] width 1121 height 223
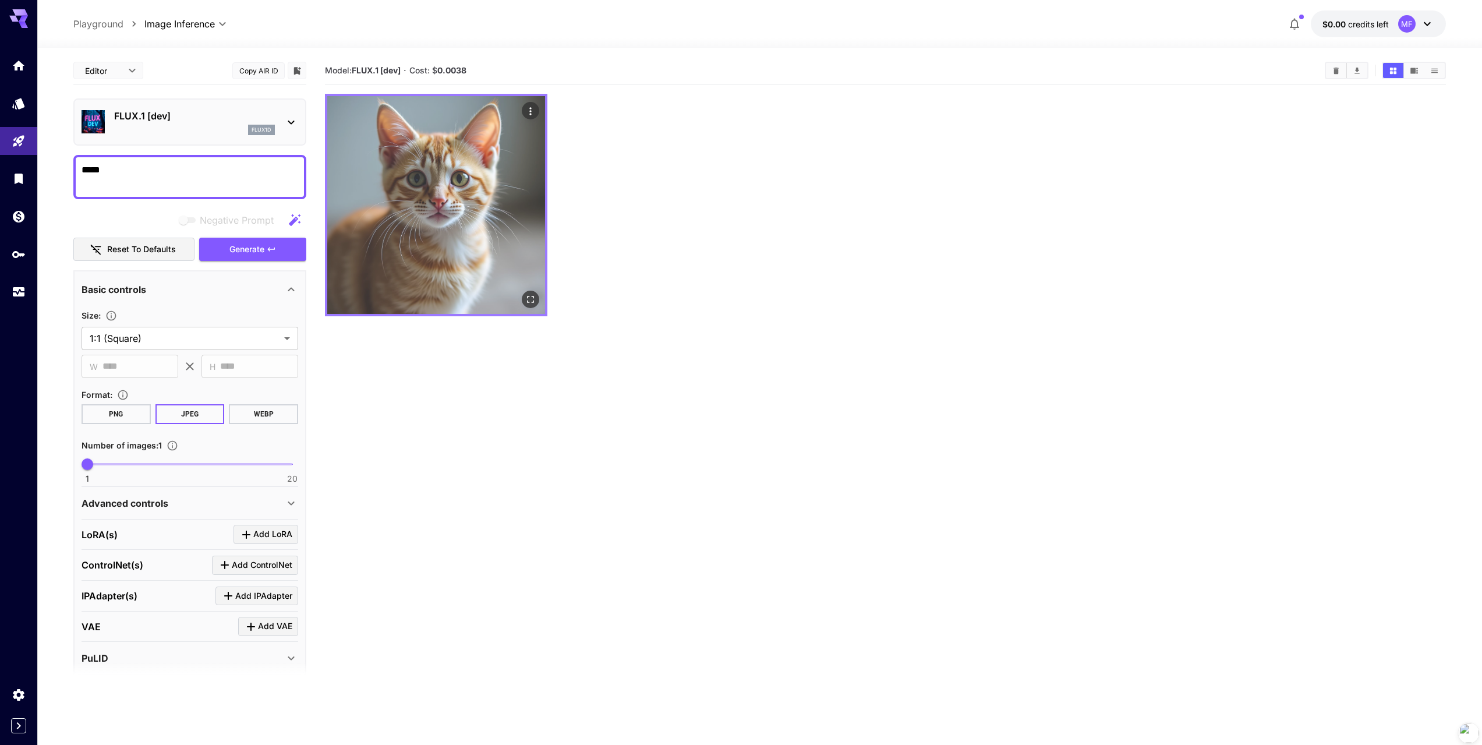
click at [481, 181] on img at bounding box center [436, 205] width 218 height 218
click at [493, 180] on img at bounding box center [436, 205] width 218 height 218
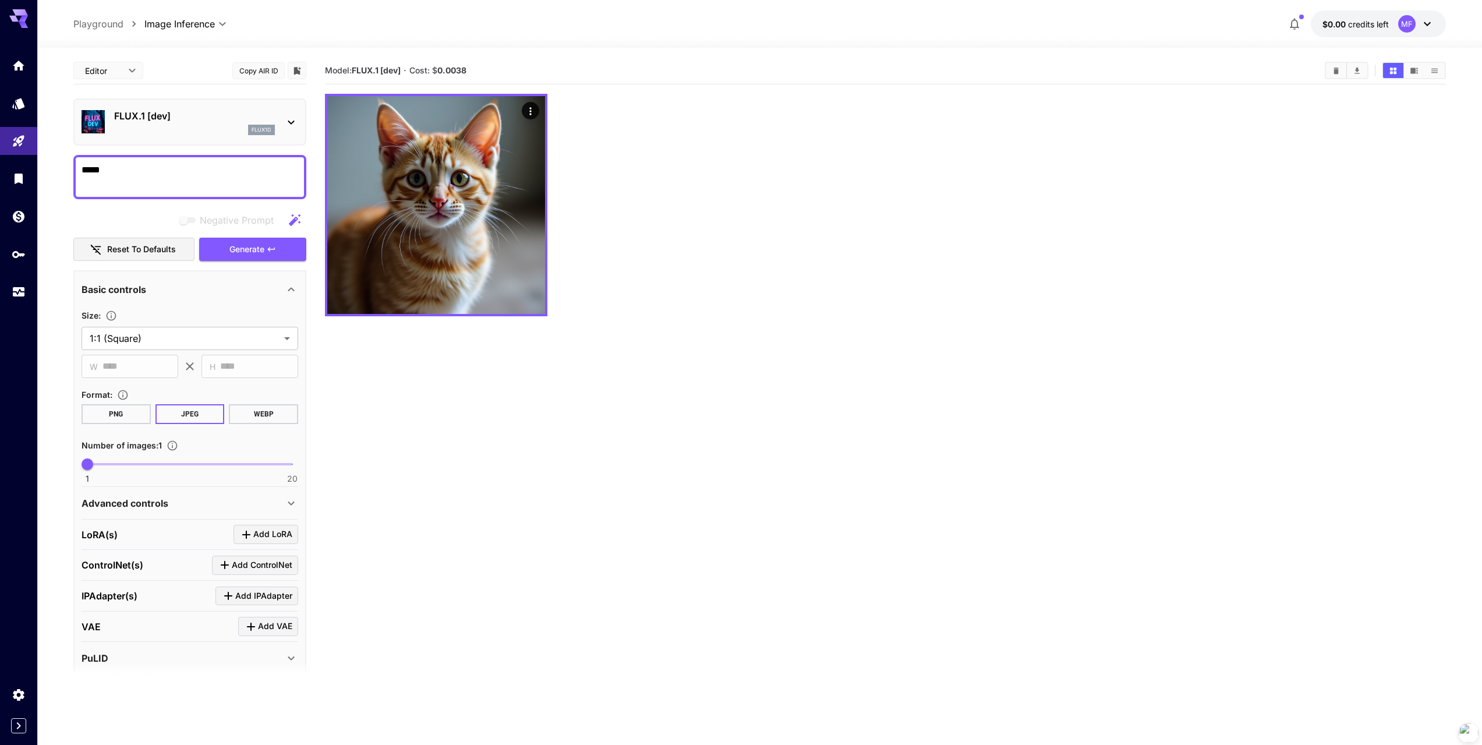
click at [786, 213] on div at bounding box center [885, 205] width 1121 height 223
click at [1294, 27] on icon "button" at bounding box center [1294, 25] width 9 height 12
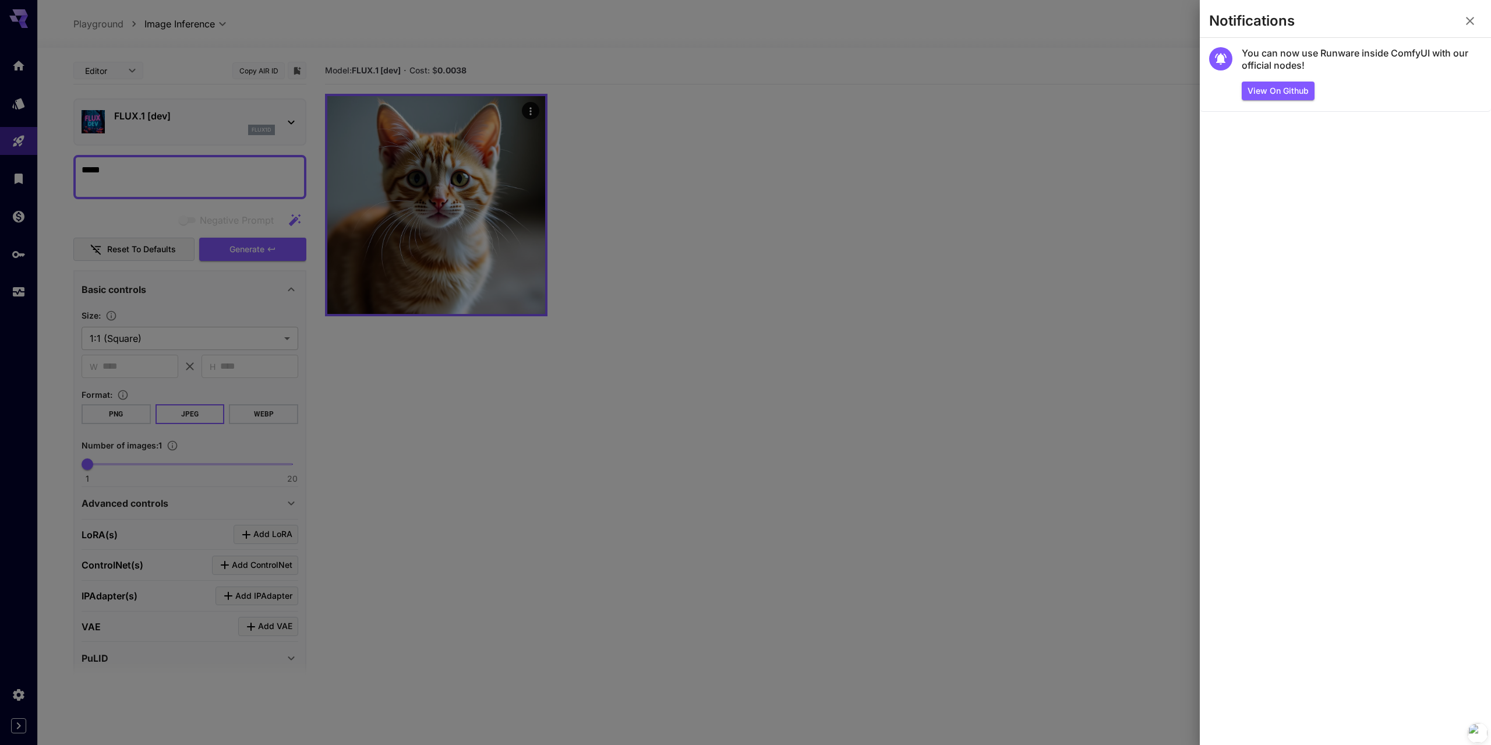
click at [852, 217] on div at bounding box center [745, 372] width 1491 height 745
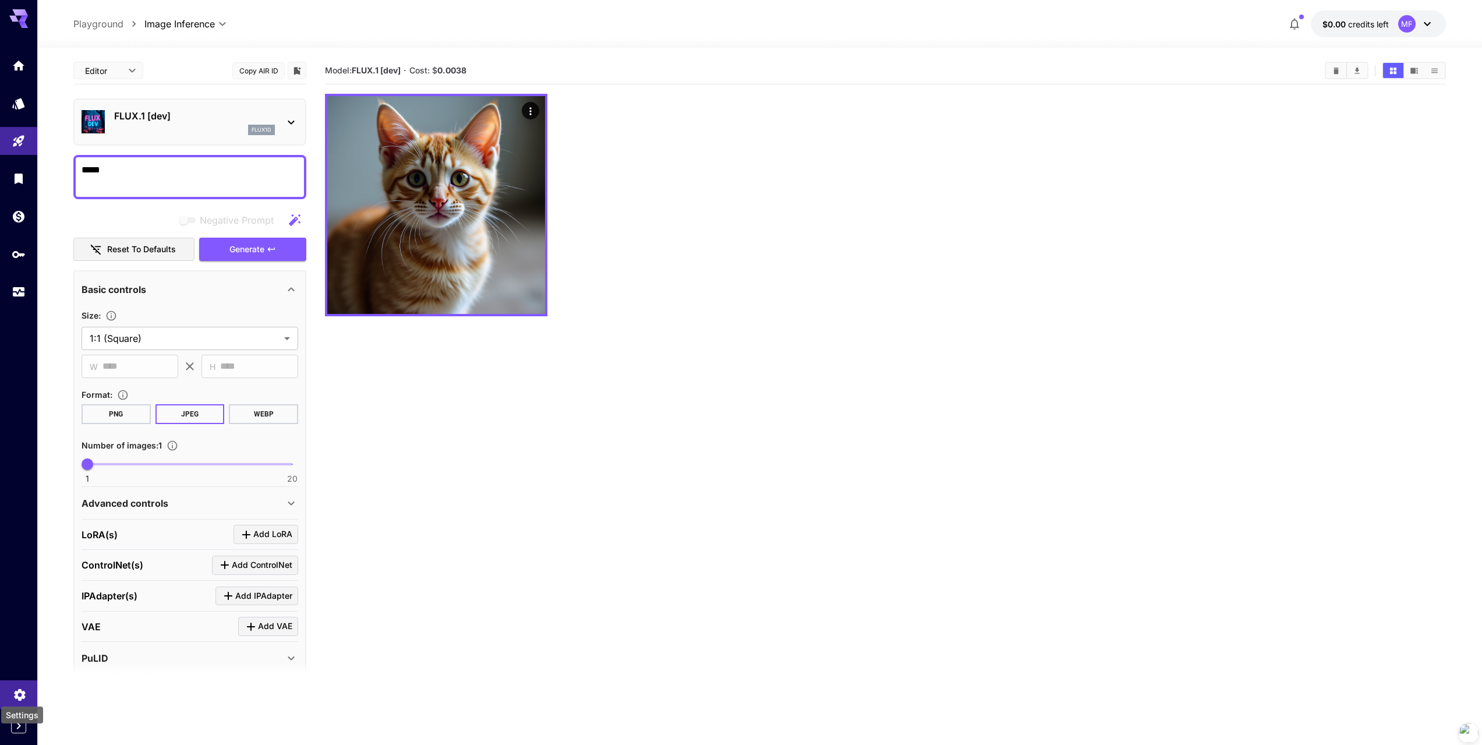
click at [16, 690] on icon "Settings" at bounding box center [19, 692] width 11 height 12
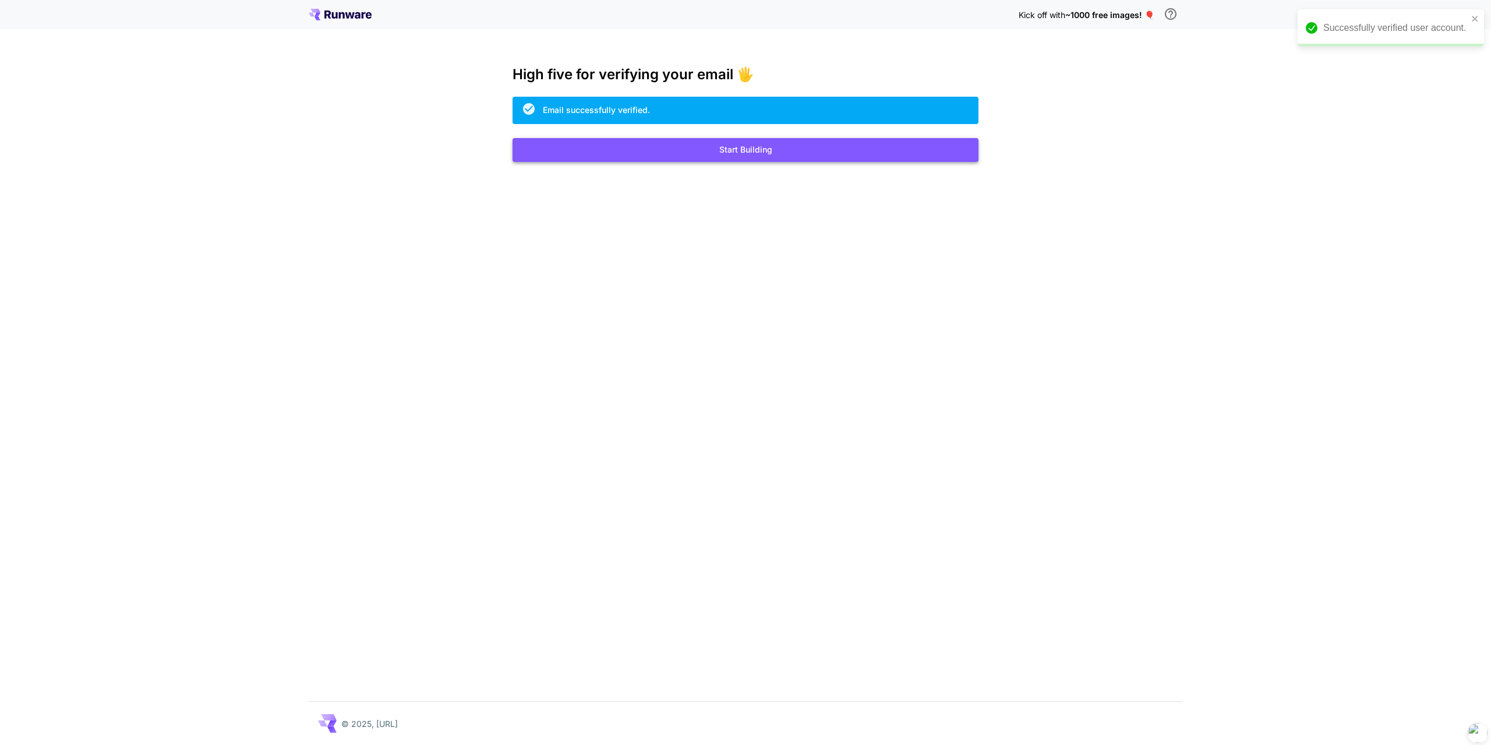
click at [718, 155] on button "Start Building" at bounding box center [746, 150] width 466 height 24
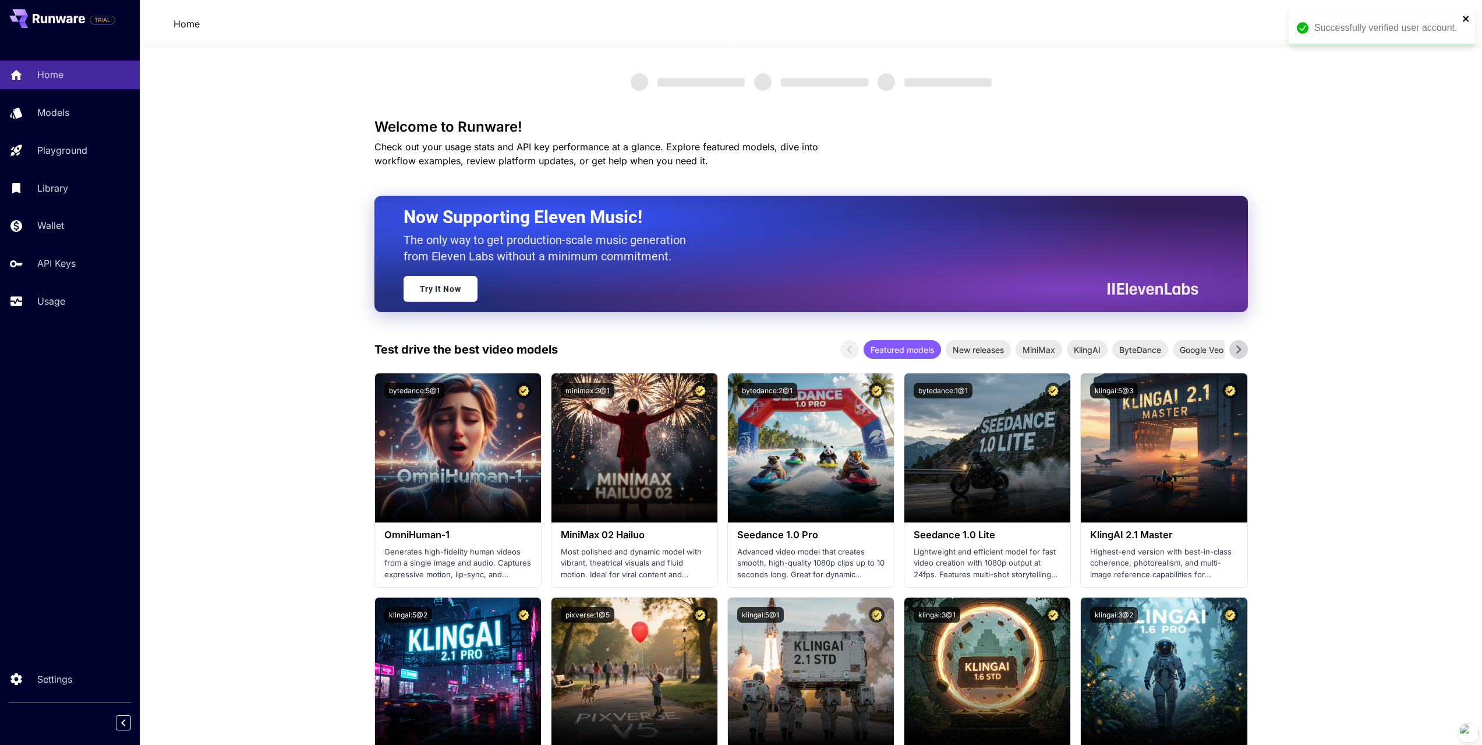
click at [1467, 23] on icon "close" at bounding box center [1467, 18] width 8 height 9
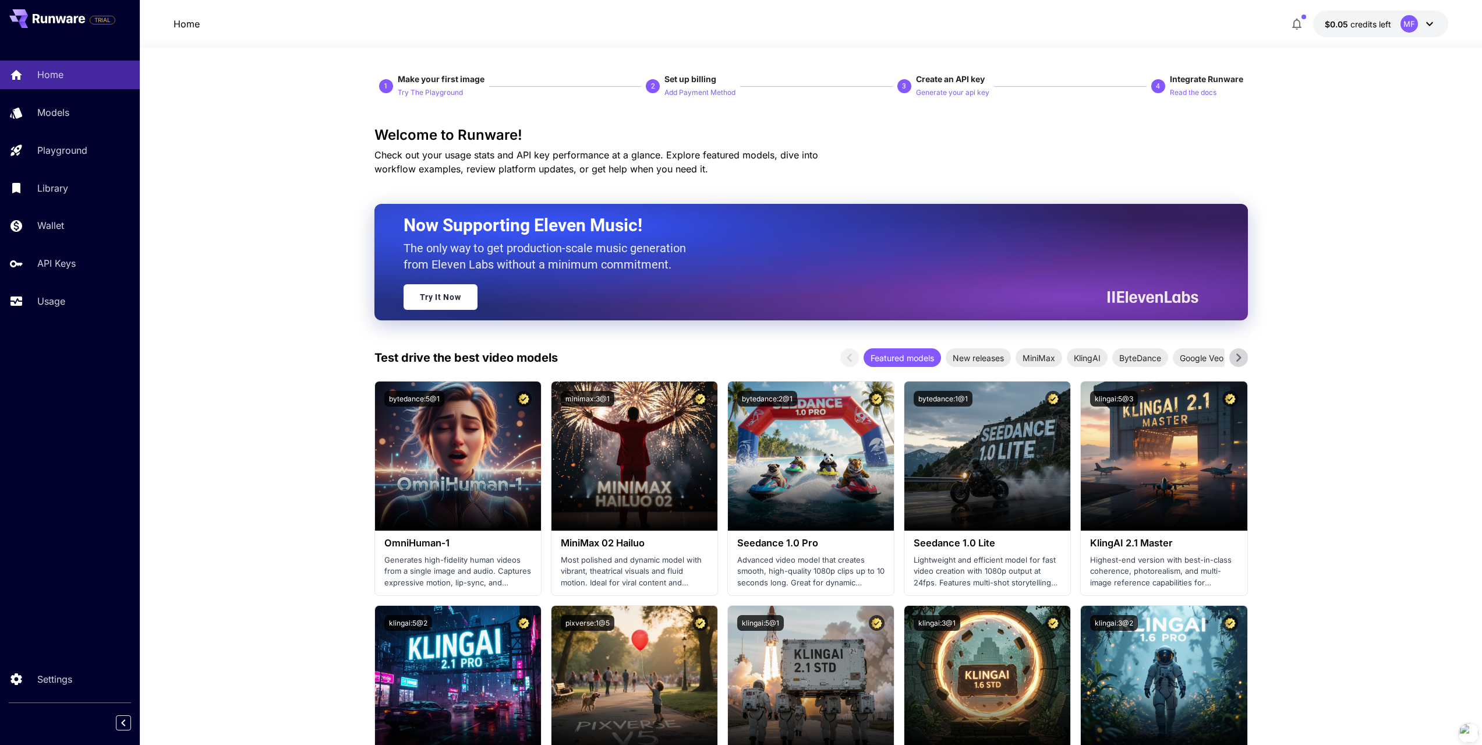
click at [1297, 26] on icon "button" at bounding box center [1297, 24] width 14 height 14
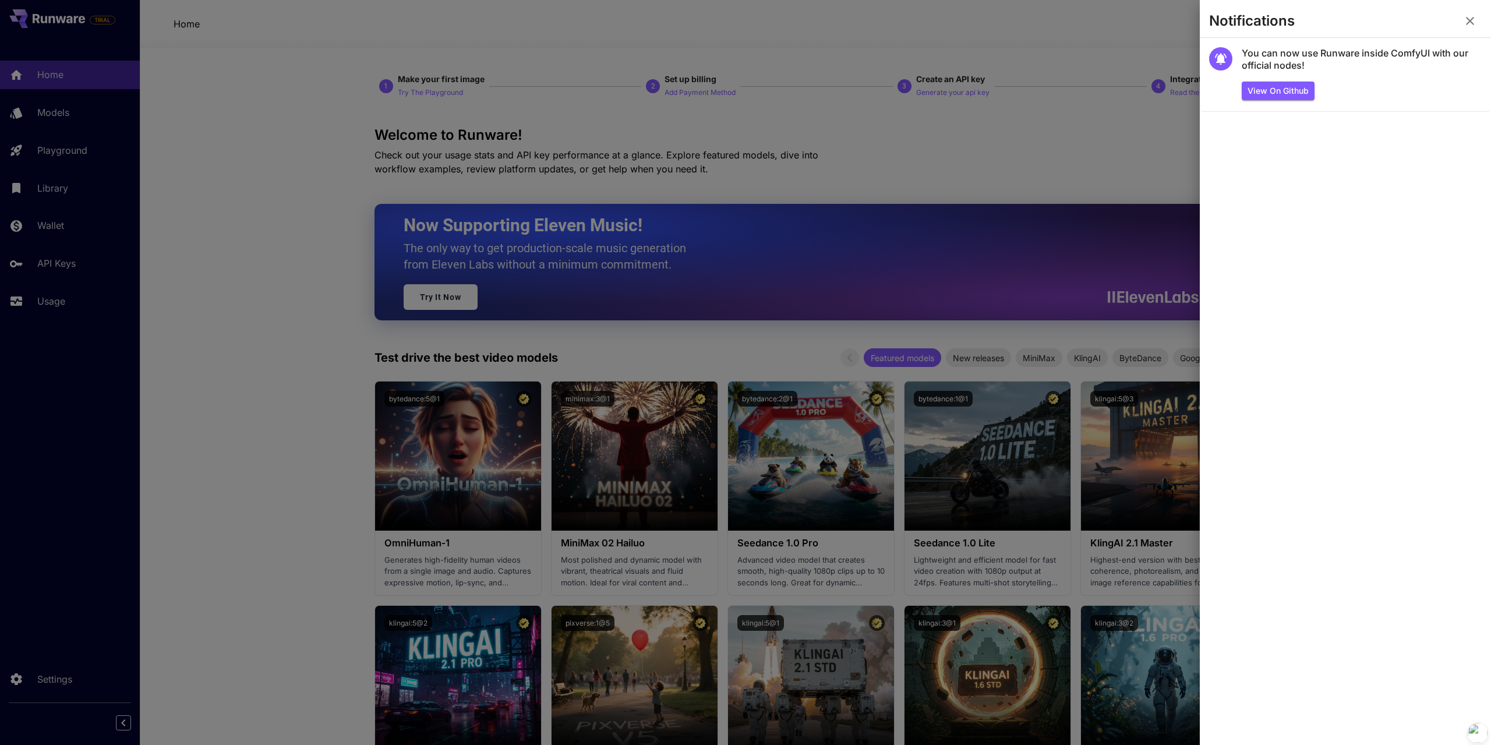
click at [1334, 214] on section "You can now use Runware inside ComfyUI with our official nodes! View on Github" at bounding box center [1345, 391] width 291 height 707
click at [257, 280] on div at bounding box center [745, 372] width 1491 height 745
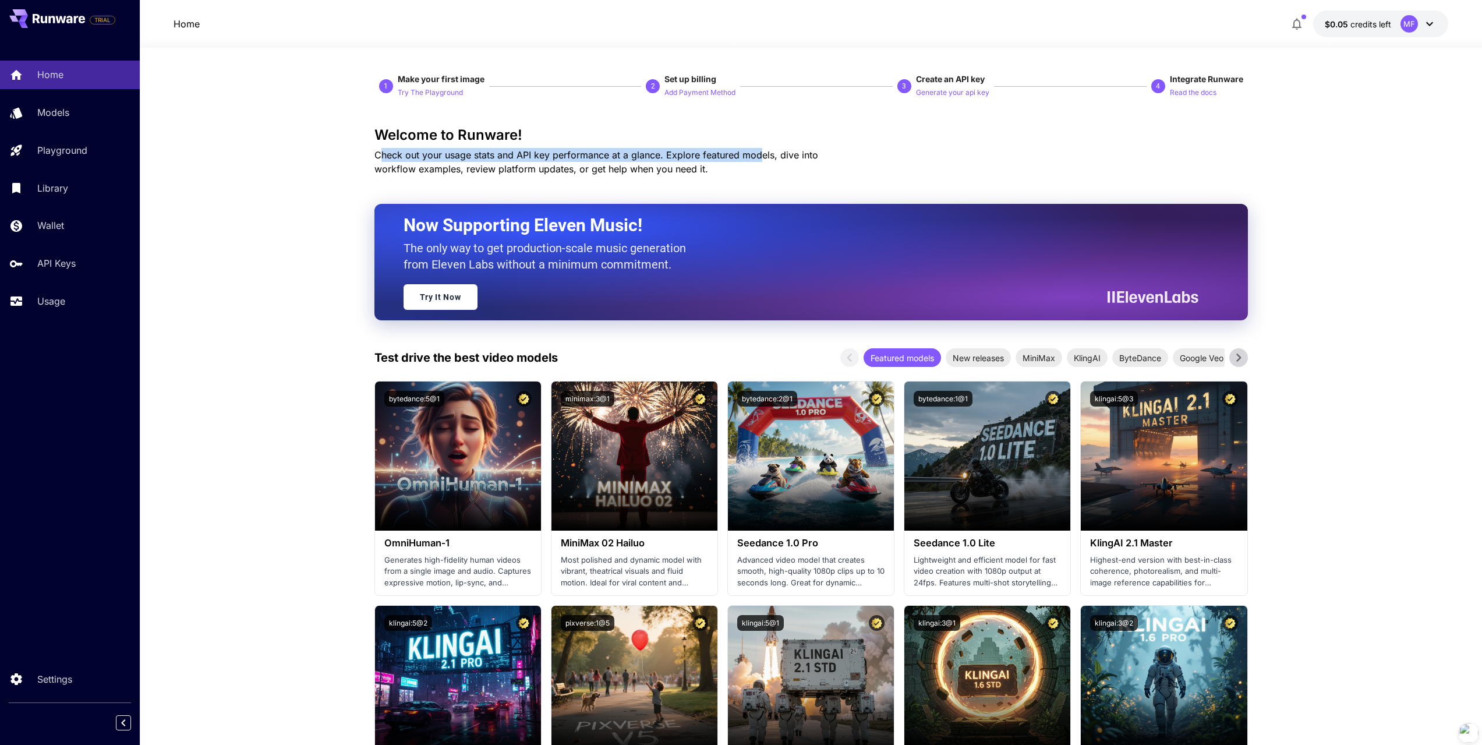
drag, startPoint x: 380, startPoint y: 157, endPoint x: 1041, endPoint y: 138, distance: 661.4
click at [780, 158] on span "Check out your usage stats and API key performance at a glance. Explore feature…" at bounding box center [597, 162] width 444 height 26
click at [1362, 23] on span "credits left" at bounding box center [1371, 24] width 41 height 10
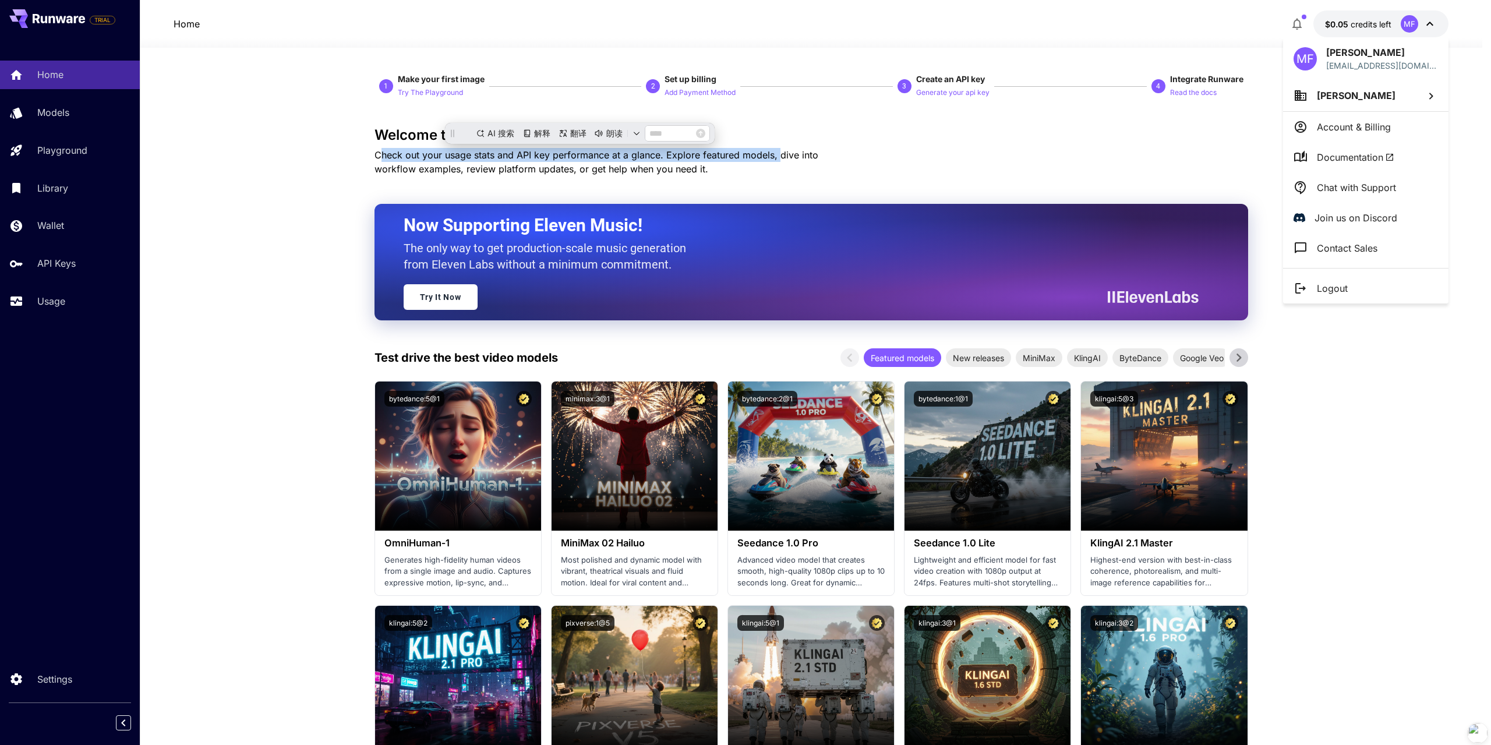
click at [1396, 132] on li "Account & Billing" at bounding box center [1365, 127] width 165 height 30
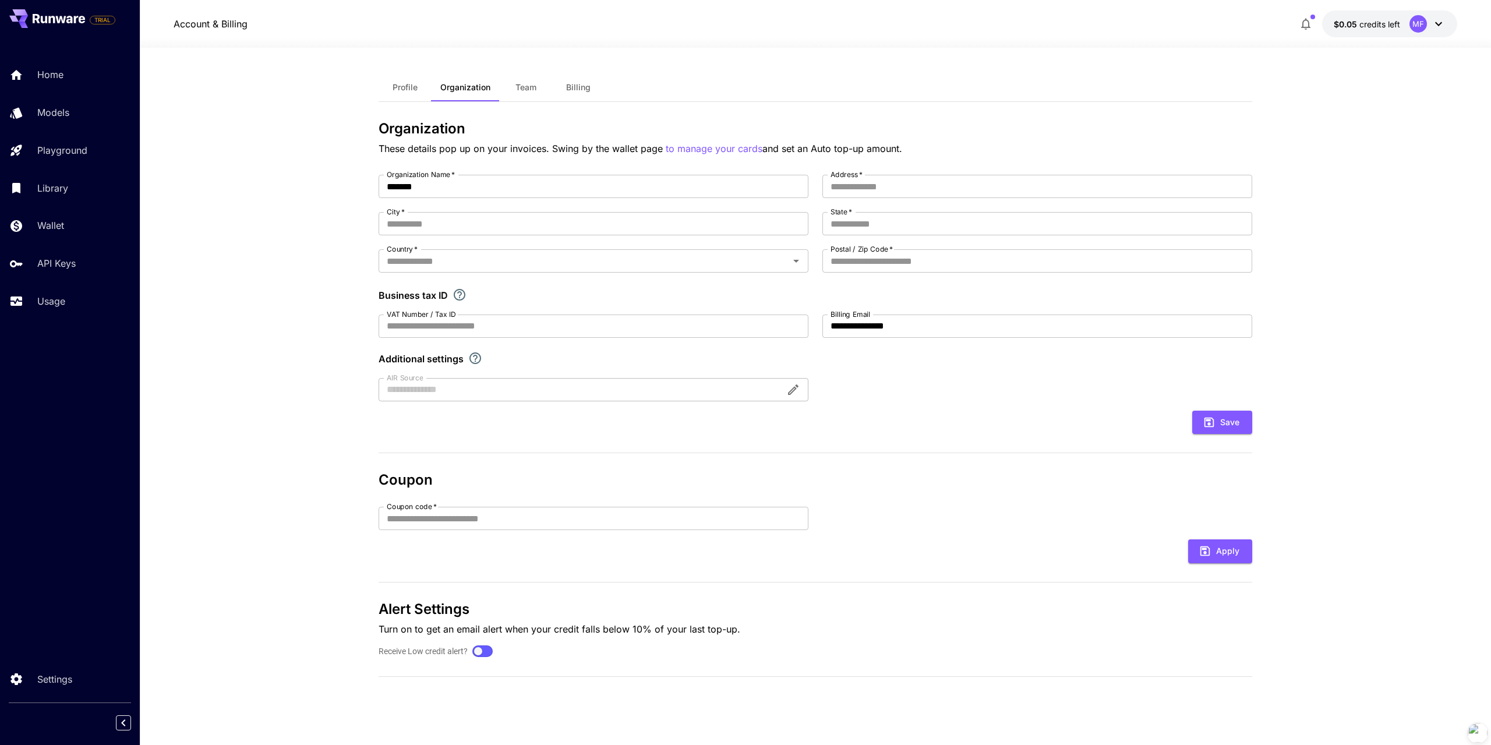
click at [580, 78] on button "Billing" at bounding box center [578, 87] width 52 height 28
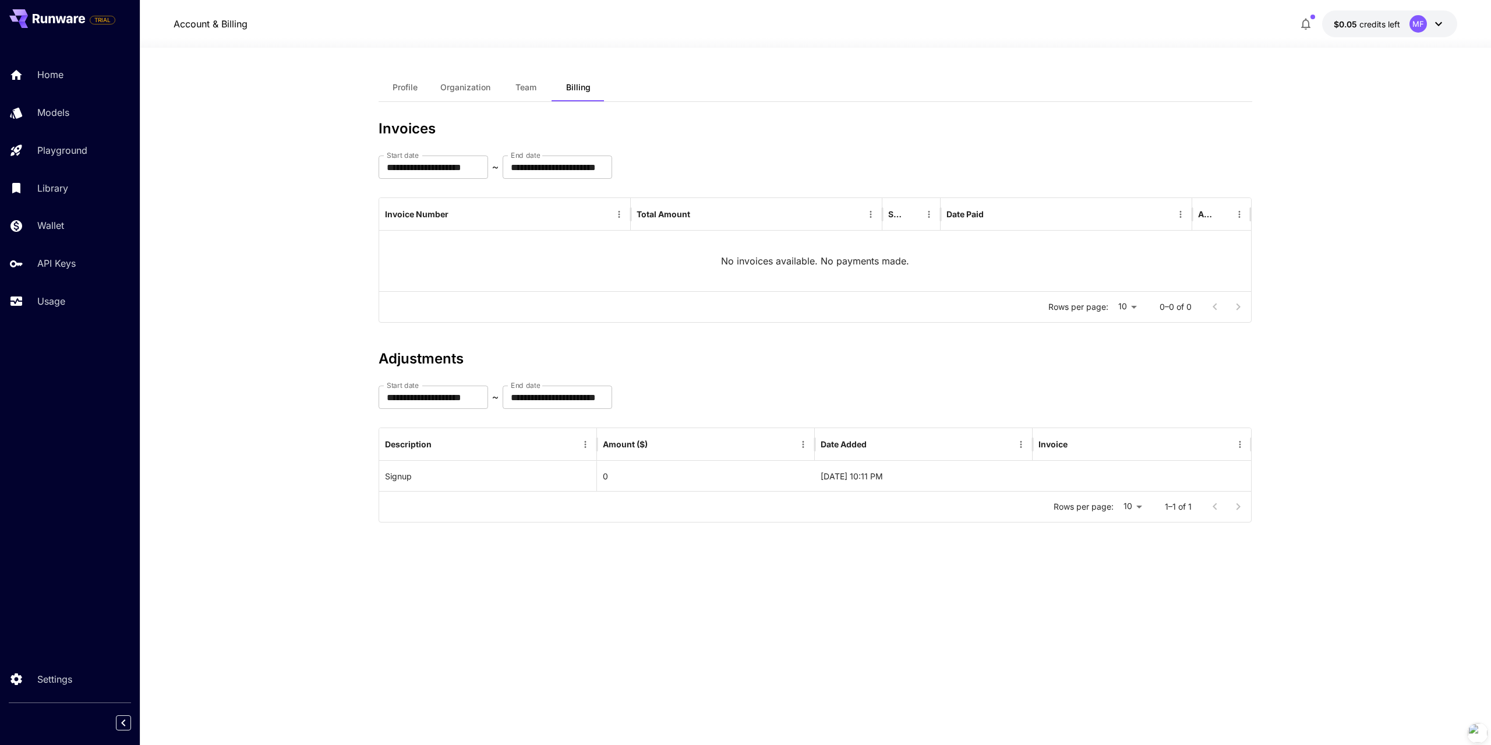
click at [542, 104] on div "**********" at bounding box center [816, 396] width 874 height 646
click at [531, 92] on span "Team" at bounding box center [526, 87] width 21 height 10
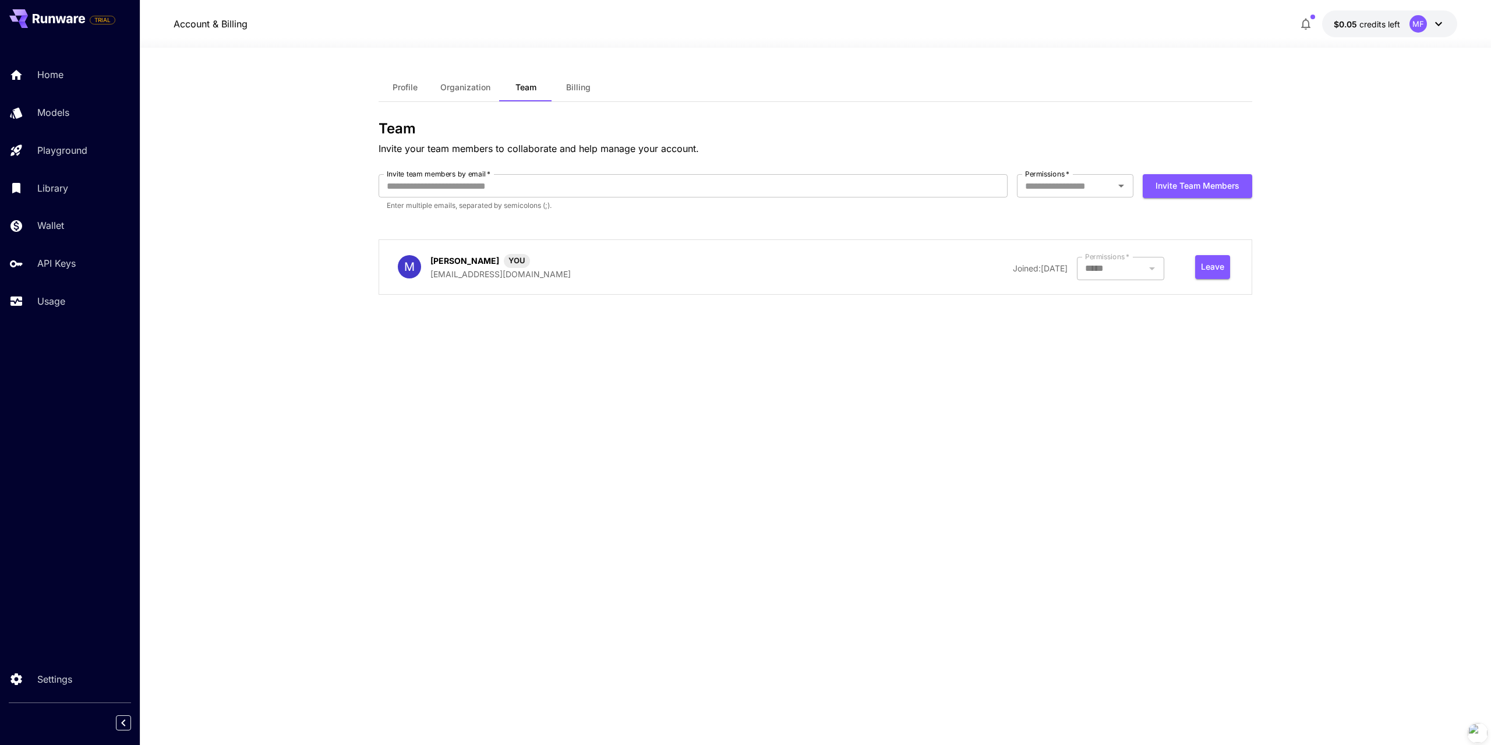
click at [473, 94] on button "Organization" at bounding box center [465, 87] width 69 height 28
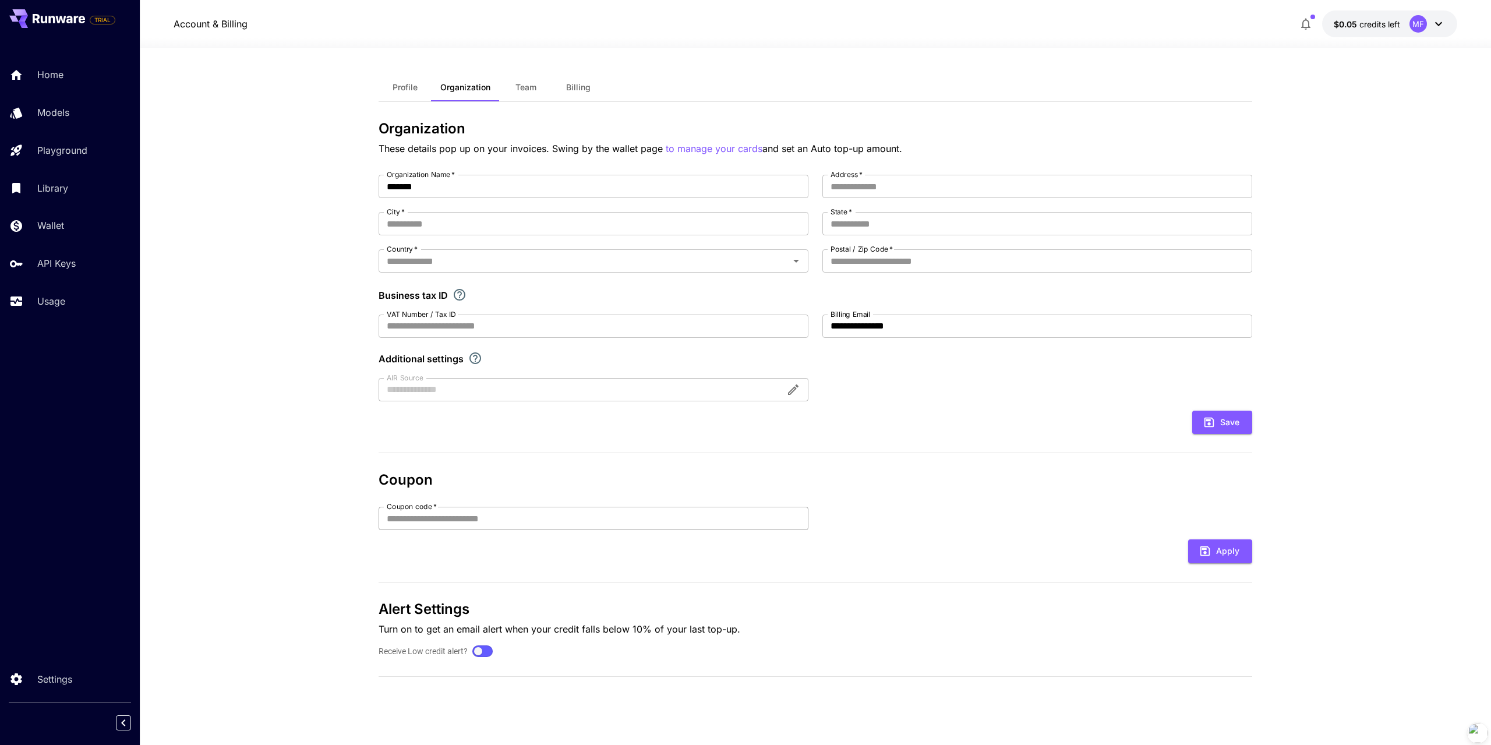
click at [482, 519] on input "Coupon code   *" at bounding box center [594, 518] width 430 height 23
paste input "**********"
click at [1226, 557] on button "Apply" at bounding box center [1220, 551] width 64 height 24
click at [549, 510] on input "**********" at bounding box center [594, 518] width 430 height 23
click at [1228, 548] on button "Apply" at bounding box center [1220, 551] width 64 height 24
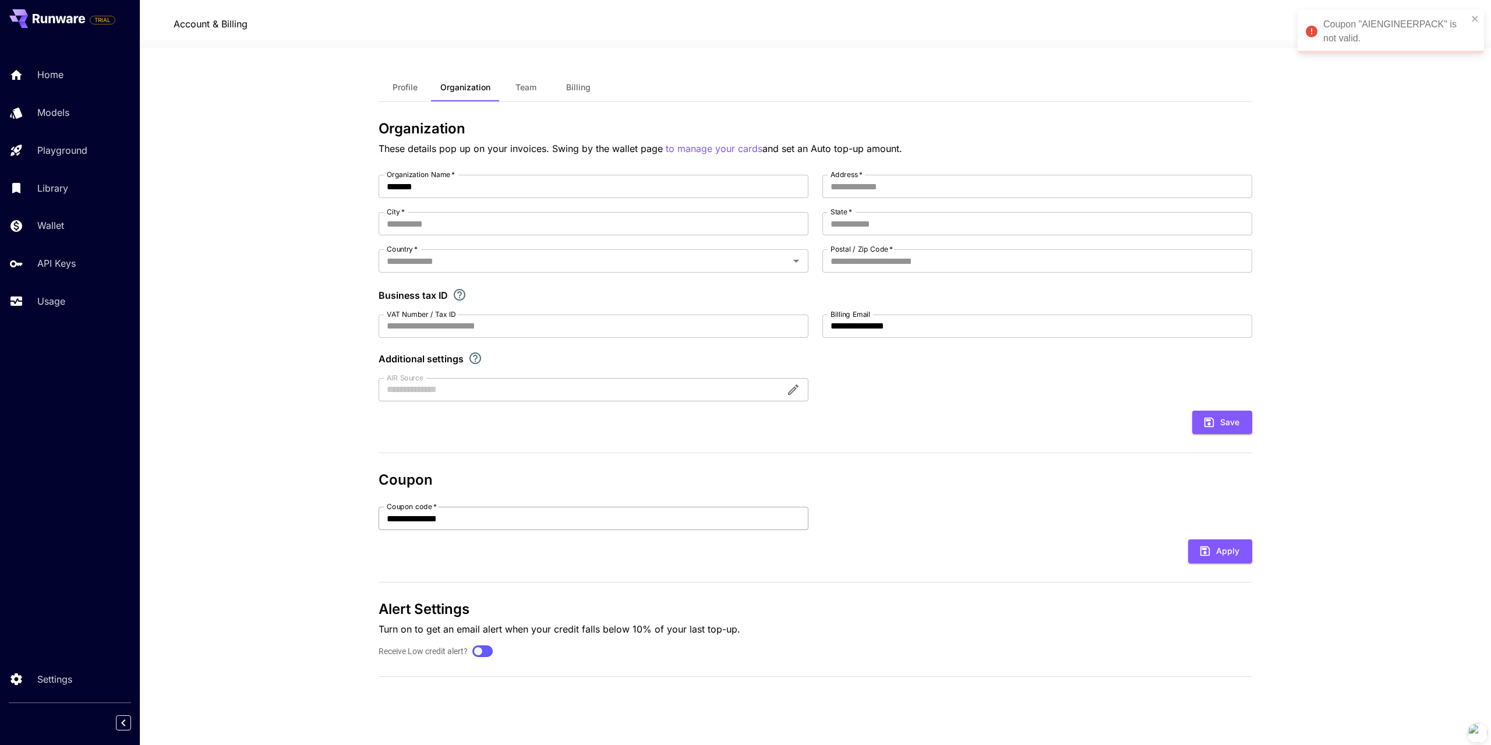
click at [515, 520] on input "**********" at bounding box center [594, 518] width 430 height 23
paste input "*"
type input "**********"
click at [1232, 561] on button "Apply" at bounding box center [1220, 551] width 64 height 24
click at [1469, 17] on div "Coupon "AIENGINEERPACK." is not valid." at bounding box center [1386, 31] width 169 height 35
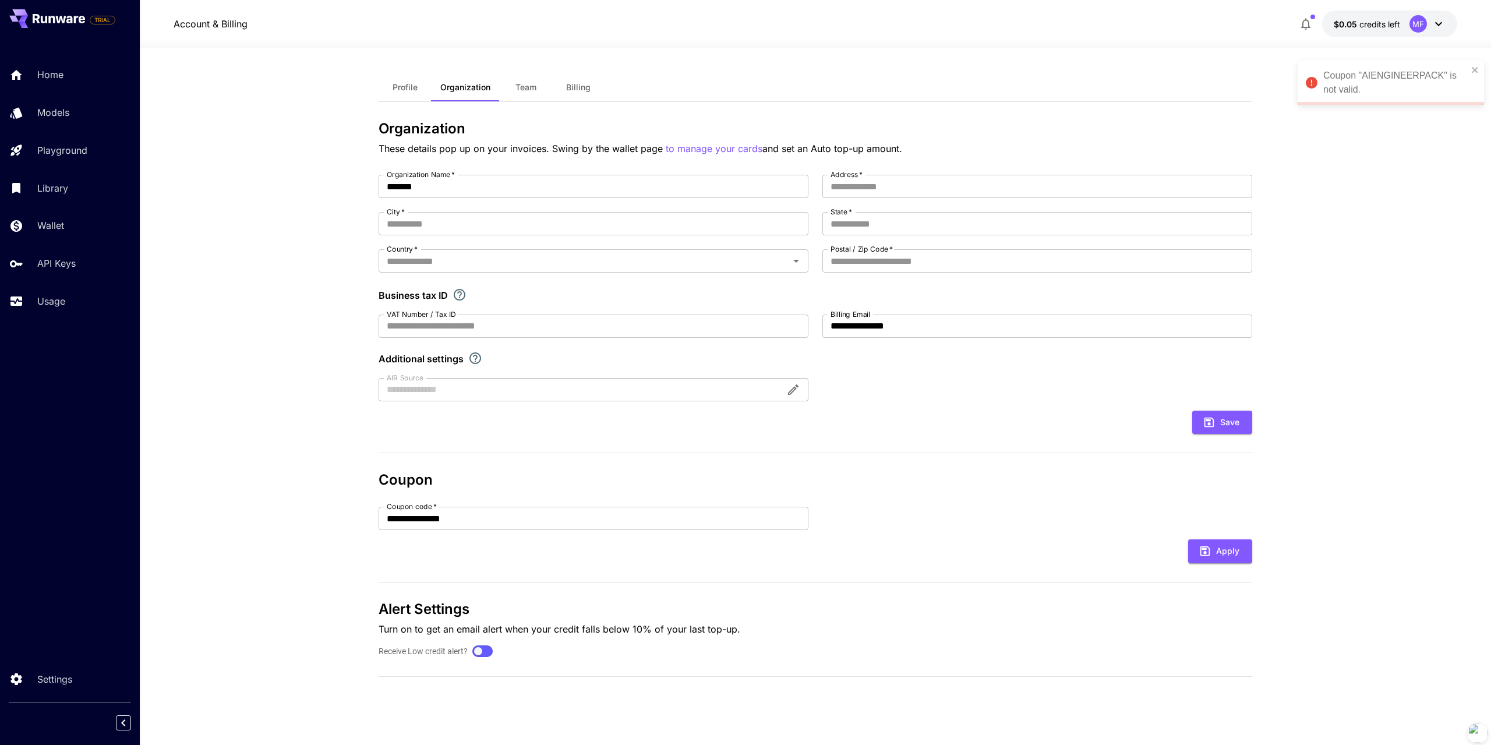
click at [1471, 70] on div "Coupon "AIENGINEERPACK" is not valid." at bounding box center [1386, 82] width 169 height 35
click at [748, 630] on p "Turn on to get an email alert when your credit falls below 10% of your last top…" at bounding box center [816, 629] width 874 height 14
click at [1432, 24] on icon at bounding box center [1439, 24] width 14 height 14
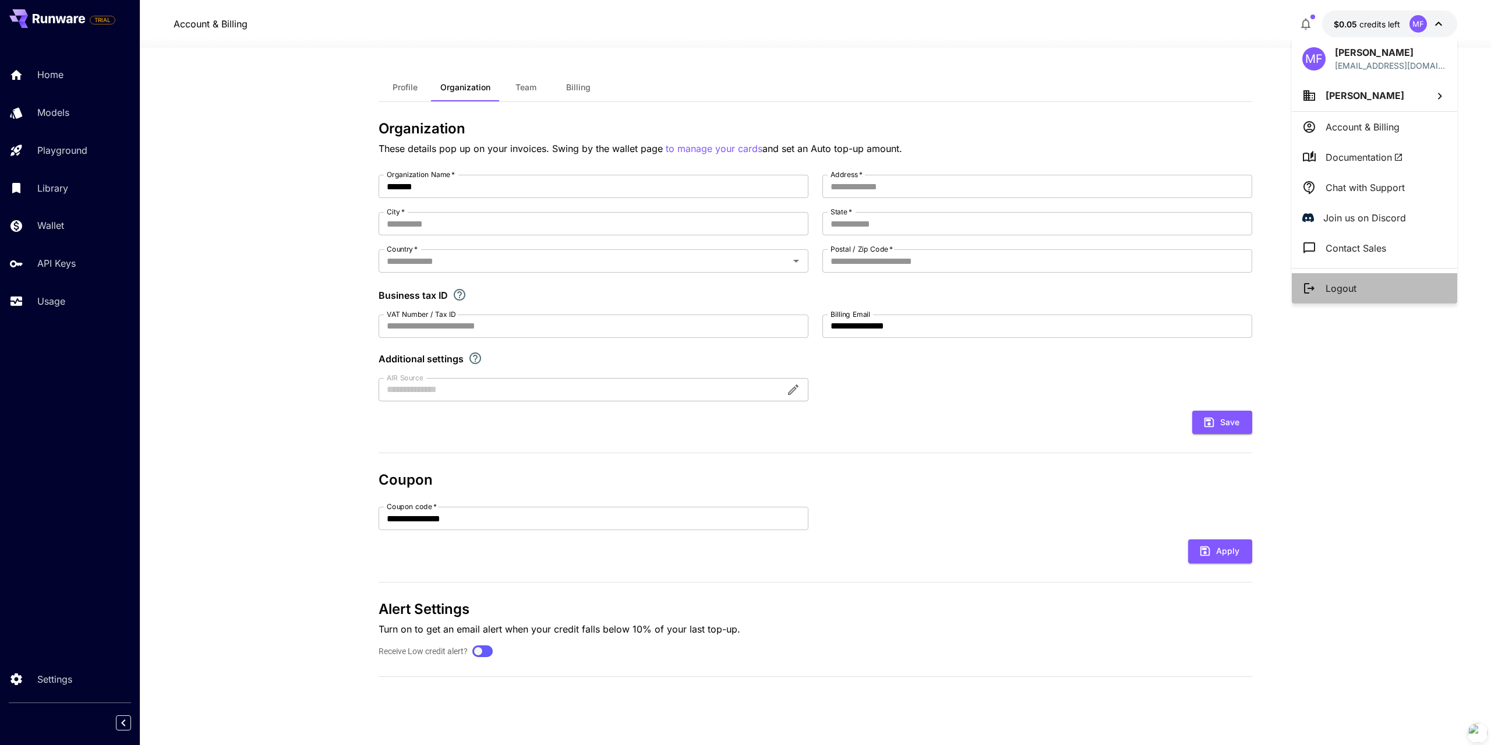
click at [1350, 289] on p "Logout" at bounding box center [1341, 288] width 31 height 14
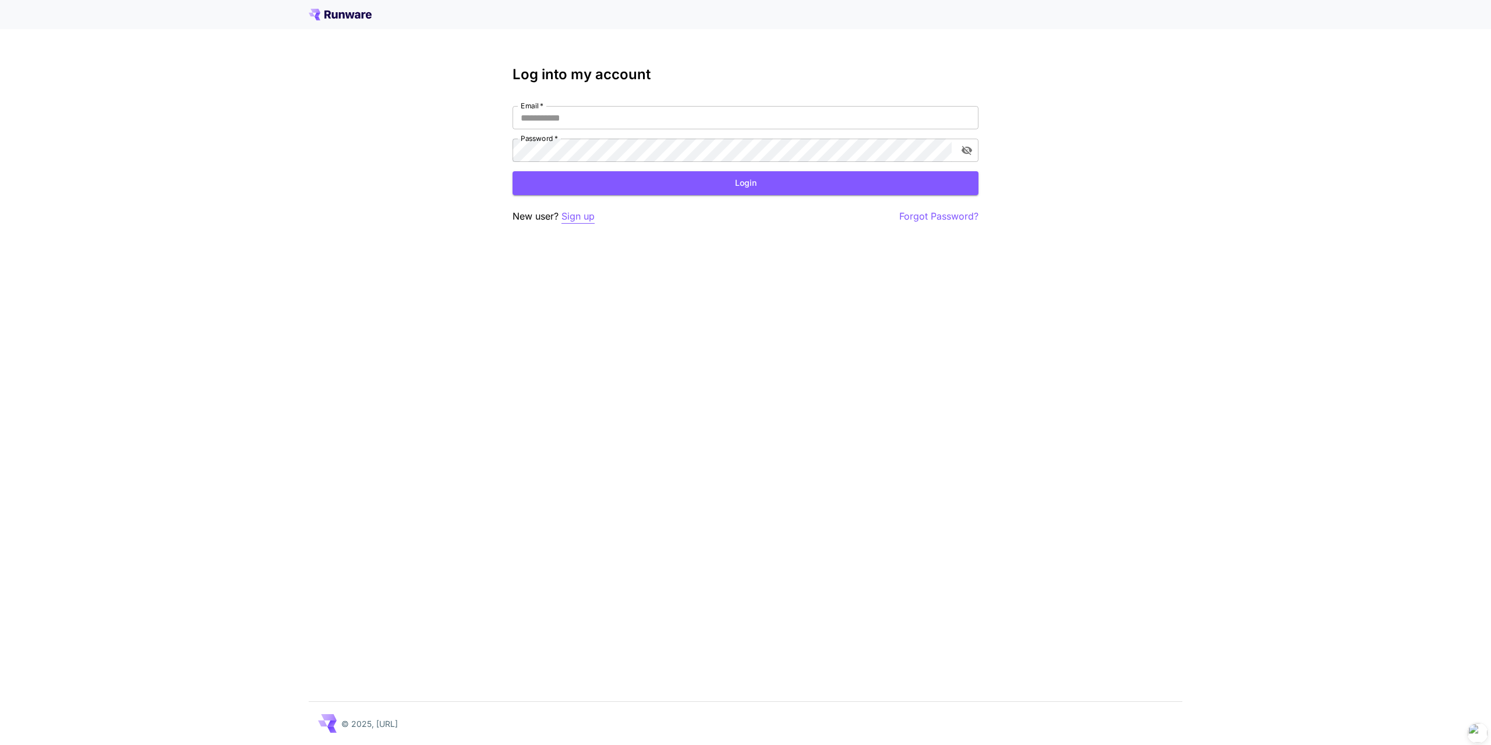
click at [581, 219] on p "Sign up" at bounding box center [578, 216] width 33 height 15
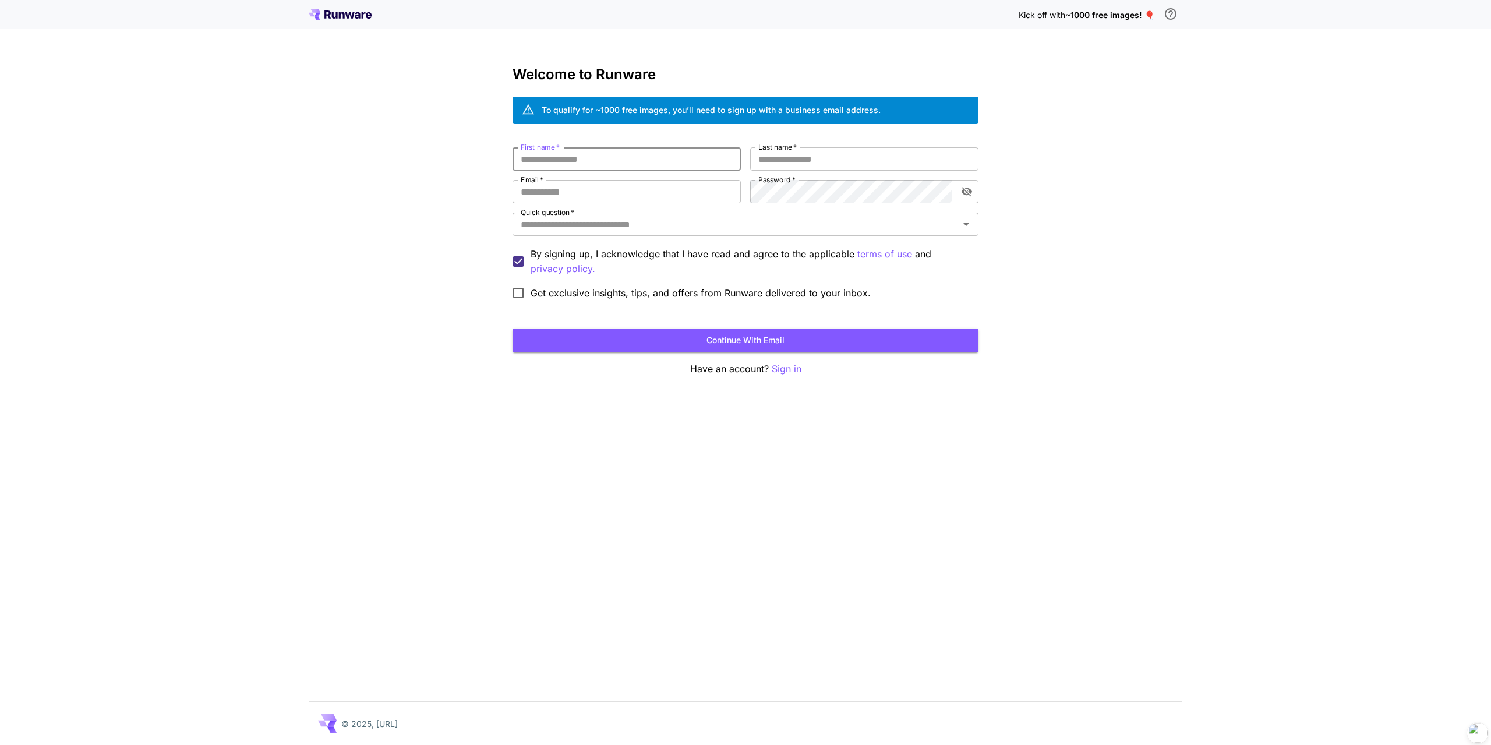
click at [640, 163] on input "First name   *" at bounding box center [627, 158] width 228 height 23
click at [640, 163] on input "**" at bounding box center [627, 158] width 228 height 23
type input "*"
type input "***"
type input "**"
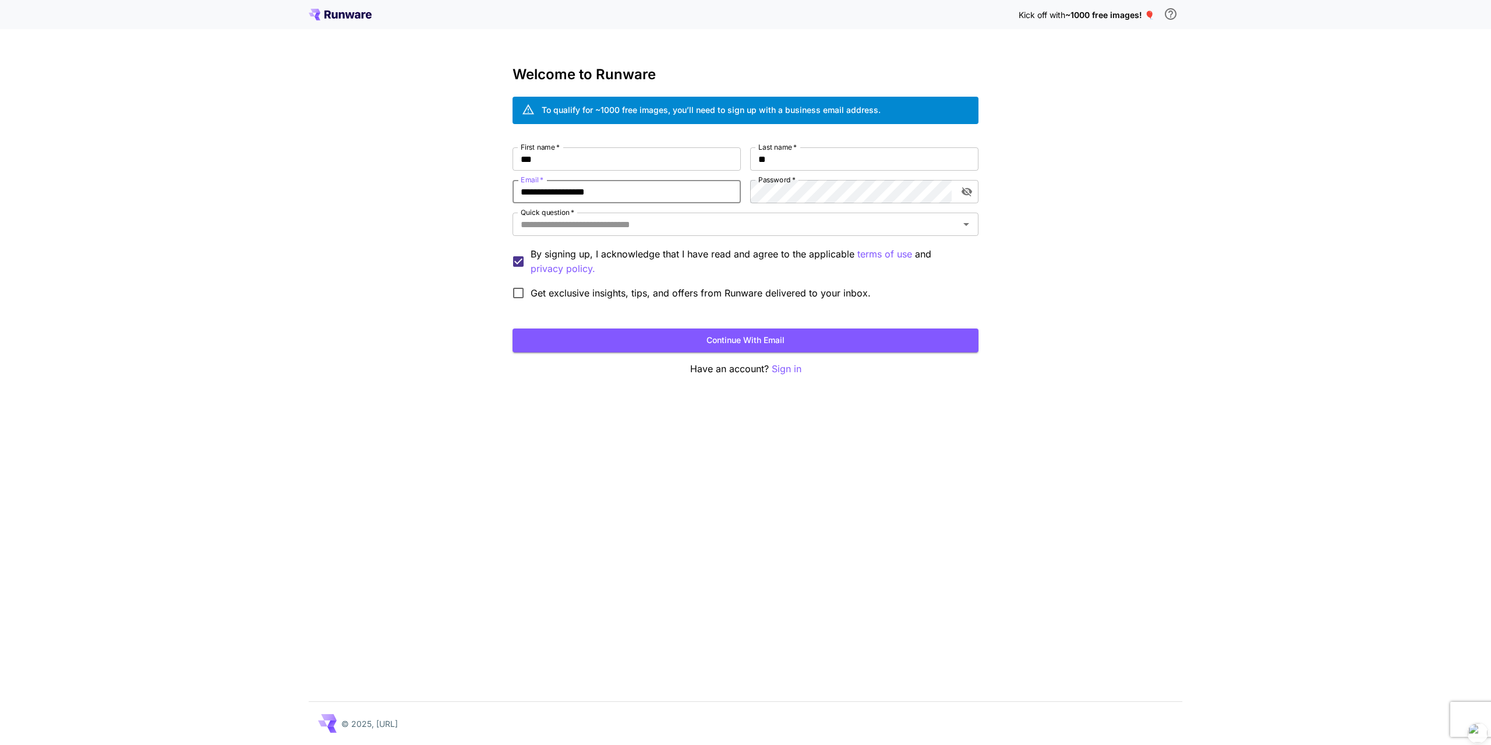
type input "**********"
click at [661, 214] on div "Quick question   *" at bounding box center [746, 224] width 466 height 23
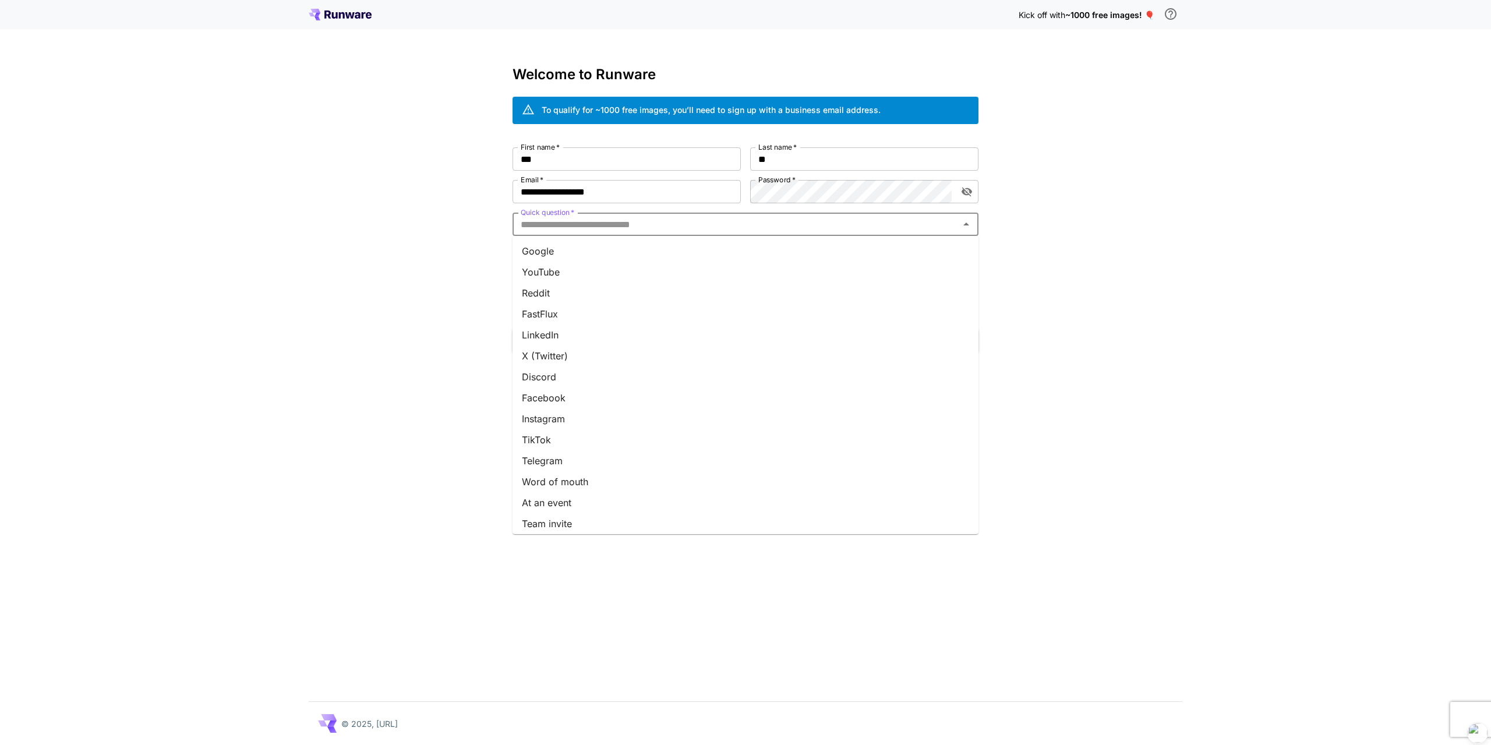
click at [605, 251] on li "Google" at bounding box center [746, 251] width 466 height 21
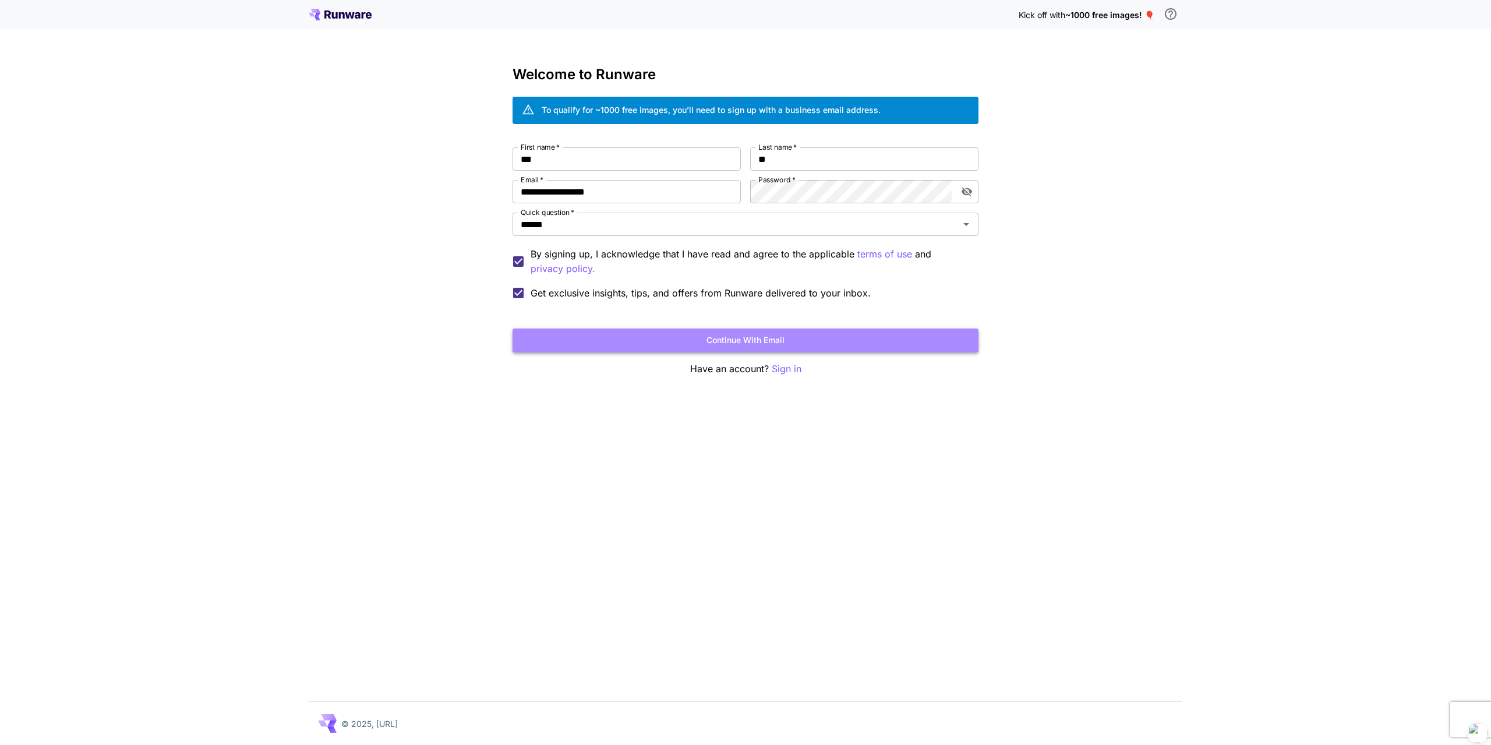
click at [652, 333] on button "Continue with email" at bounding box center [746, 341] width 466 height 24
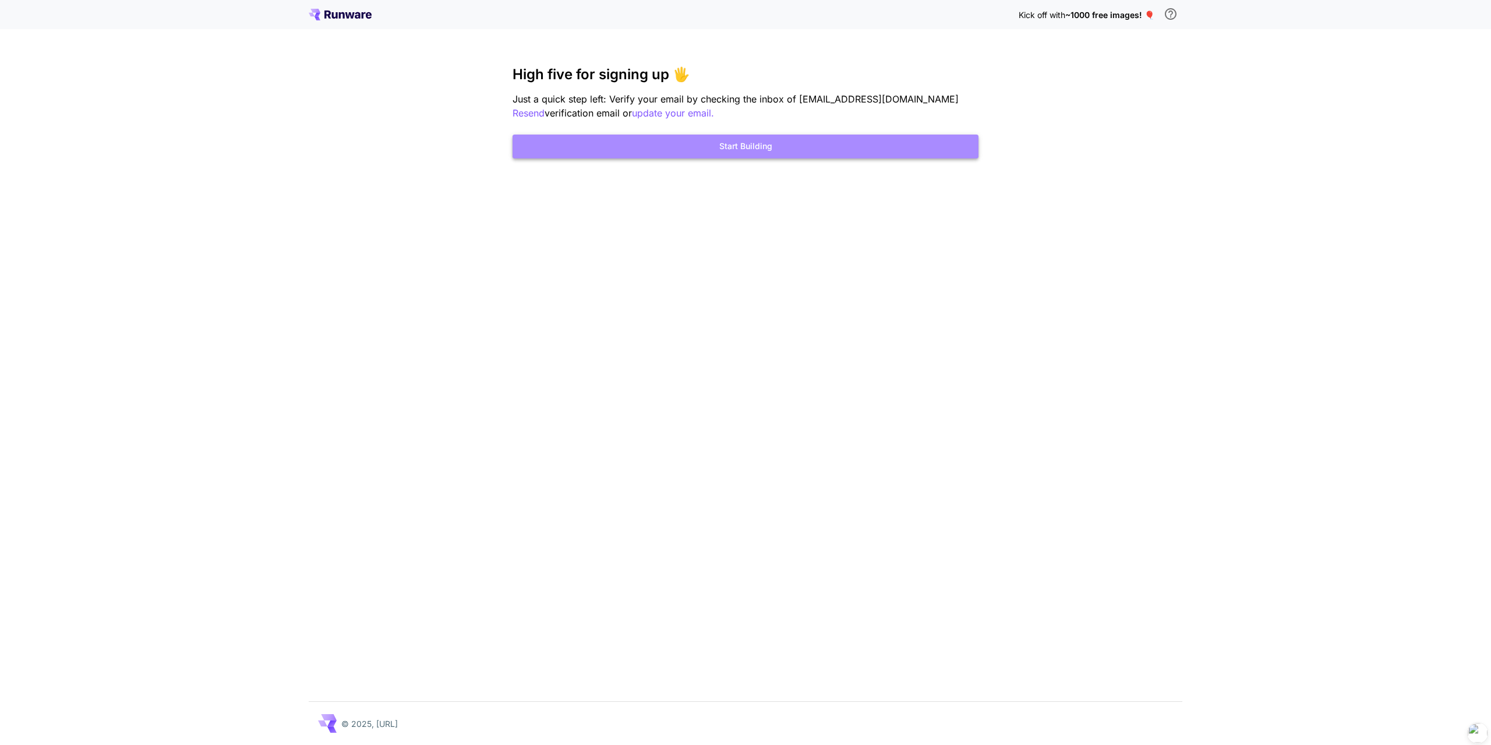
click at [857, 149] on button "Start Building" at bounding box center [746, 147] width 466 height 24
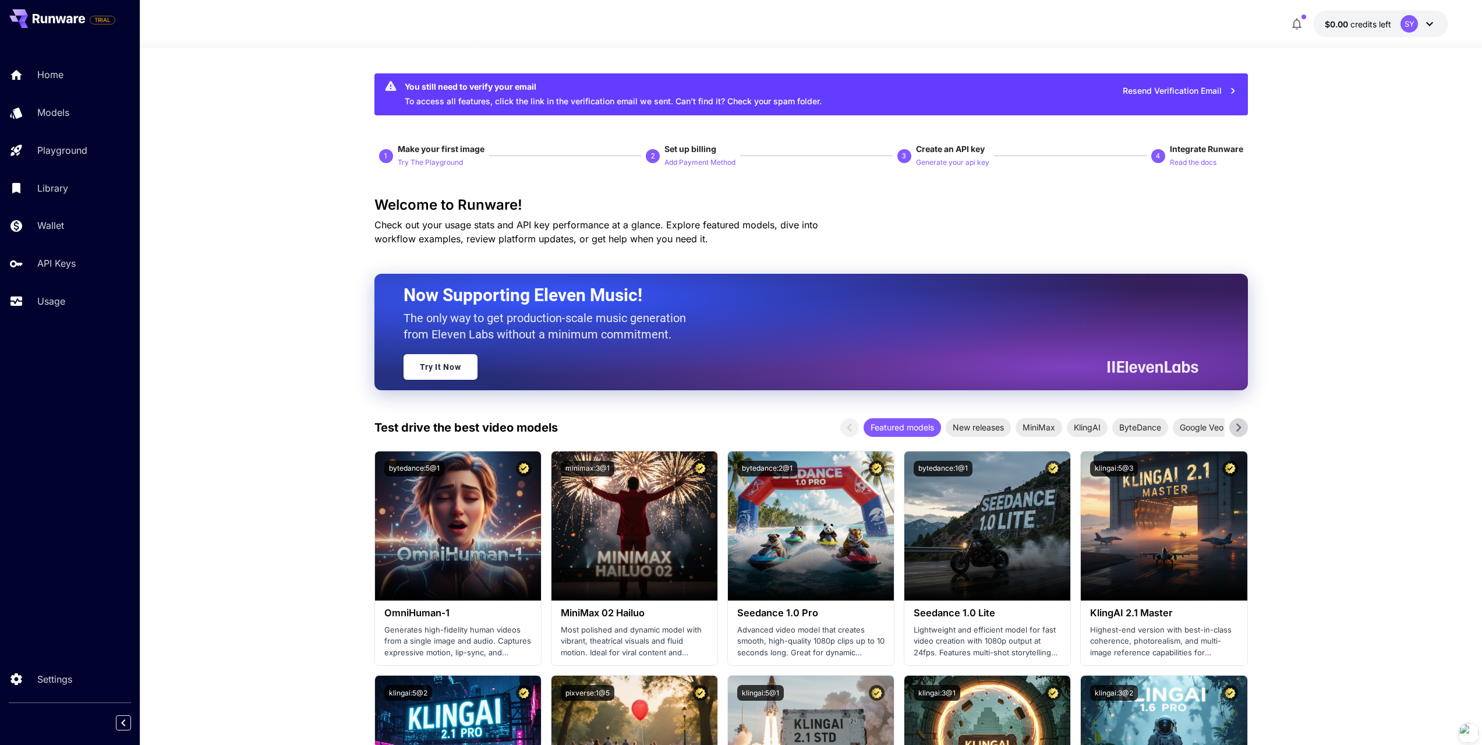
click at [1295, 23] on icon "button" at bounding box center [1297, 25] width 9 height 12
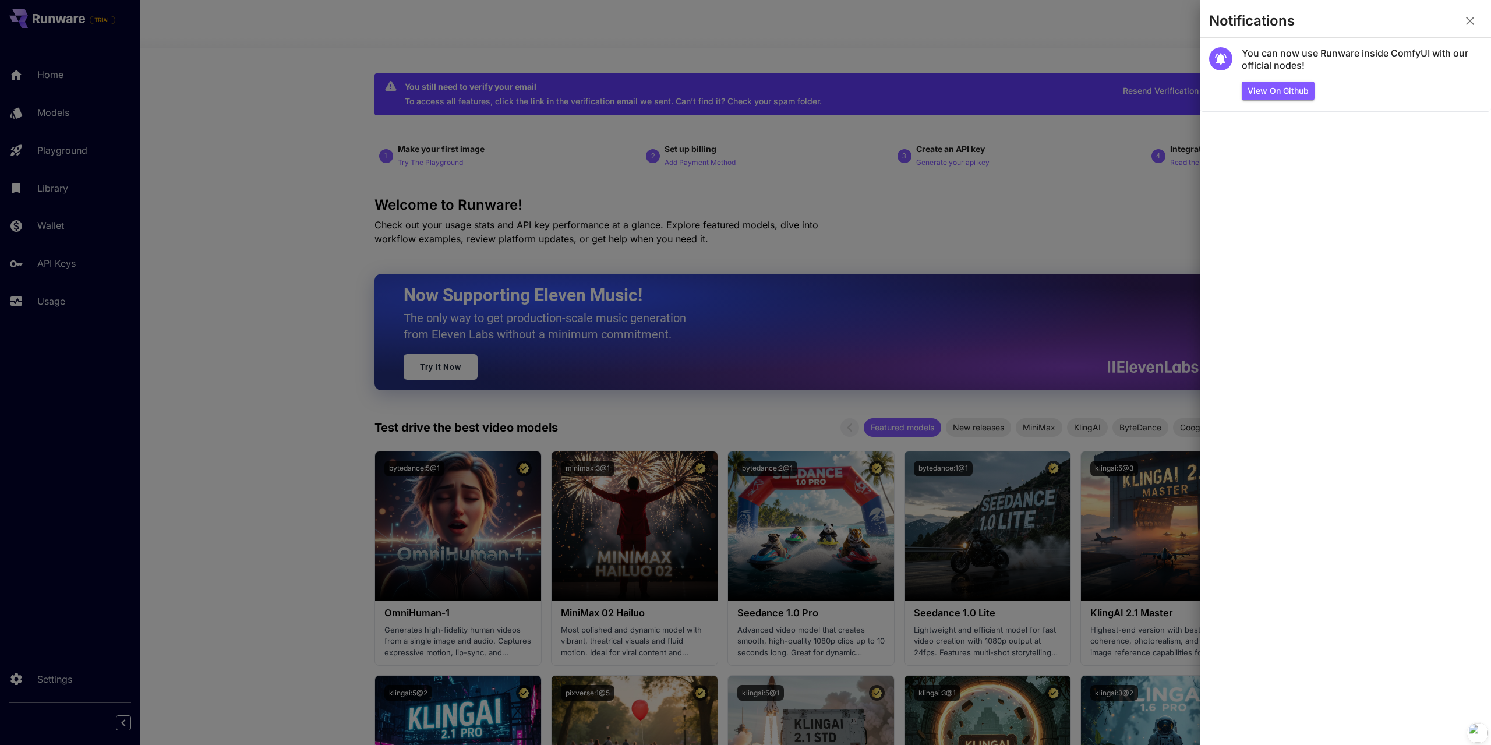
click at [316, 449] on div at bounding box center [745, 372] width 1491 height 745
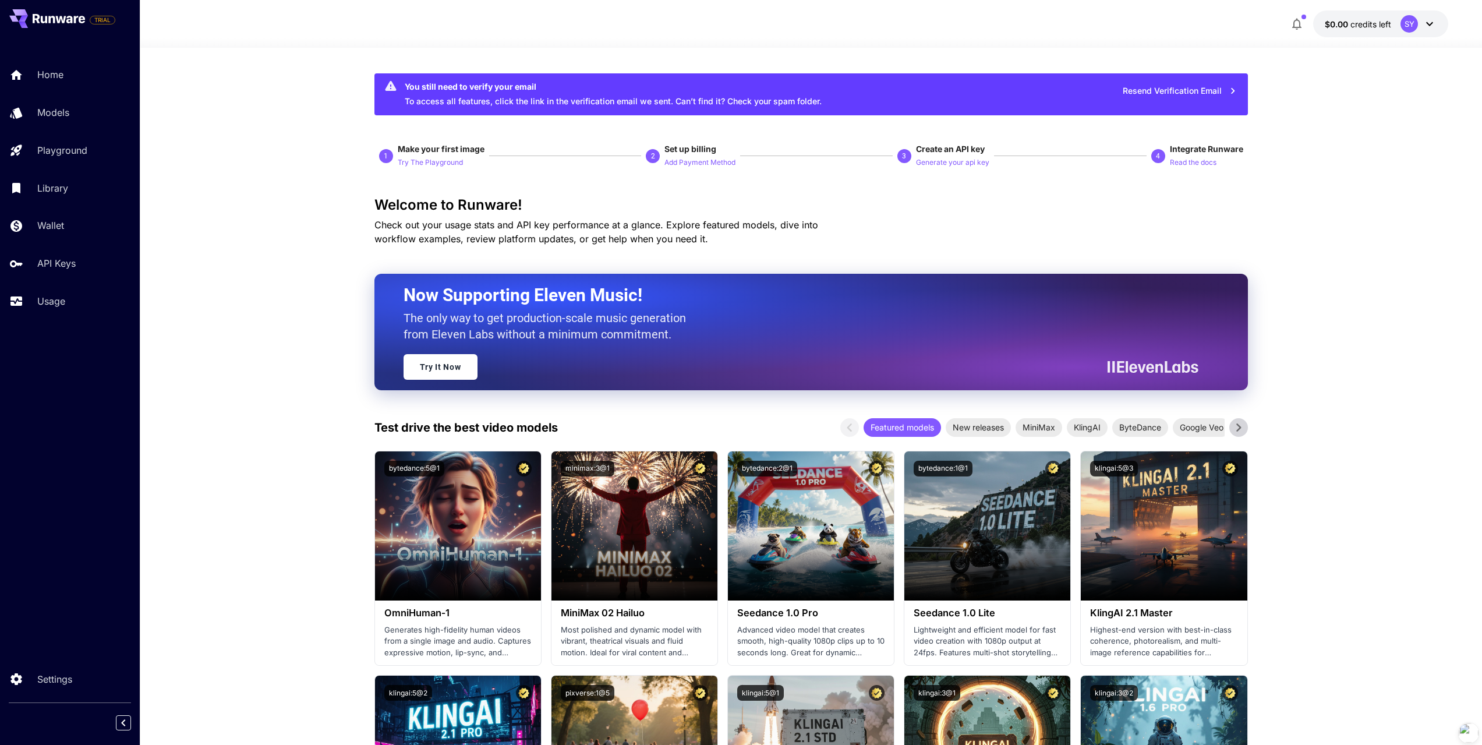
click at [1434, 26] on icon at bounding box center [1430, 24] width 14 height 14
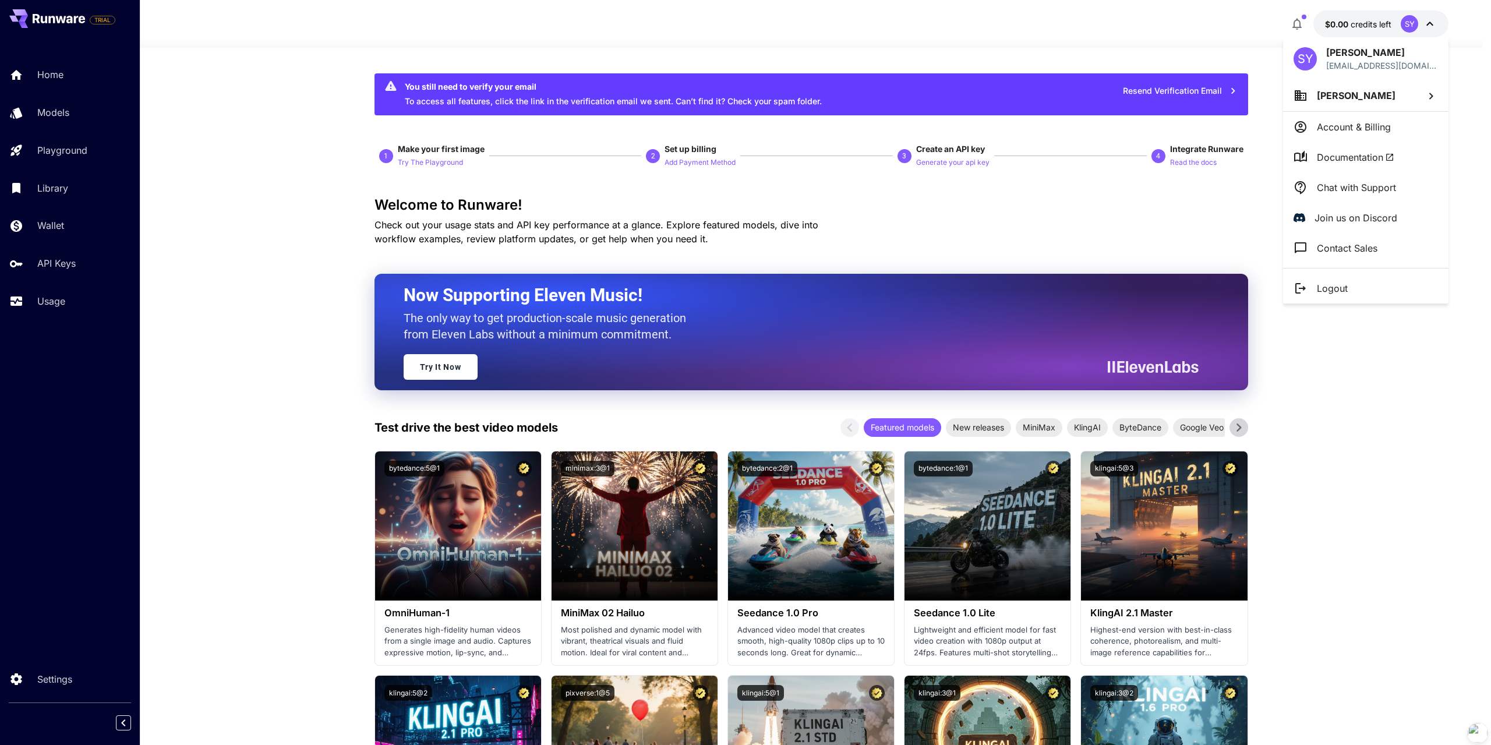
click at [1392, 408] on div at bounding box center [745, 372] width 1491 height 745
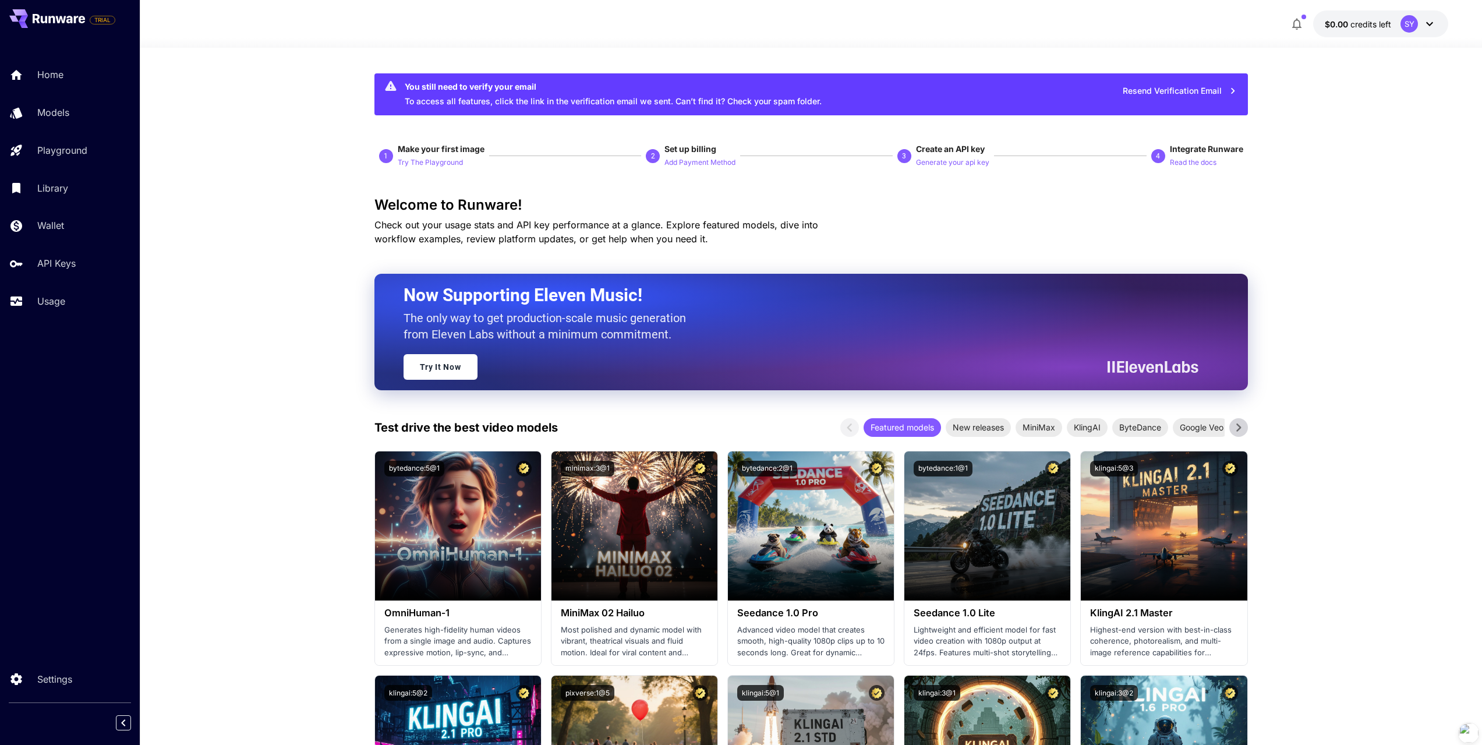
click at [1367, 21] on span "credits left" at bounding box center [1371, 24] width 41 height 10
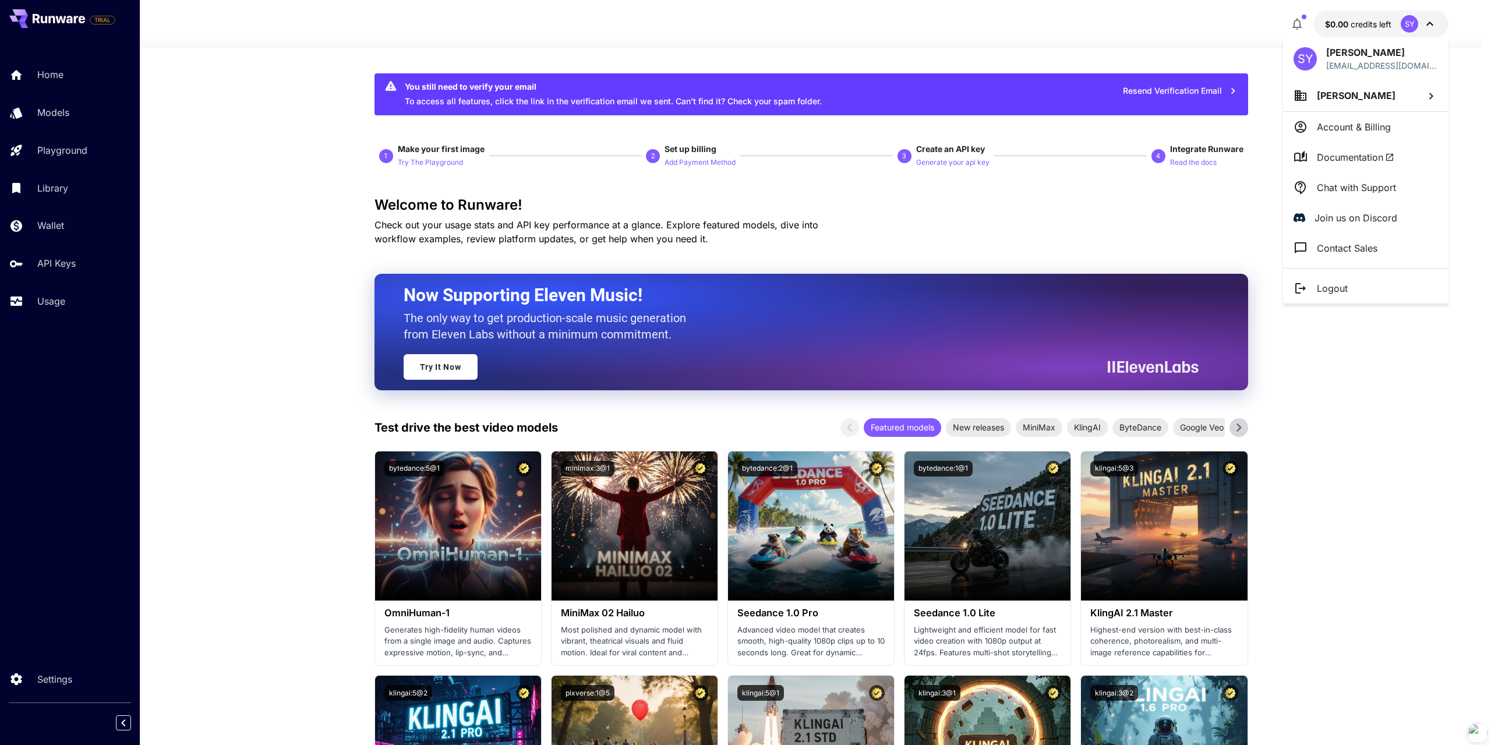
click at [1387, 131] on p "Account & Billing" at bounding box center [1354, 127] width 74 height 14
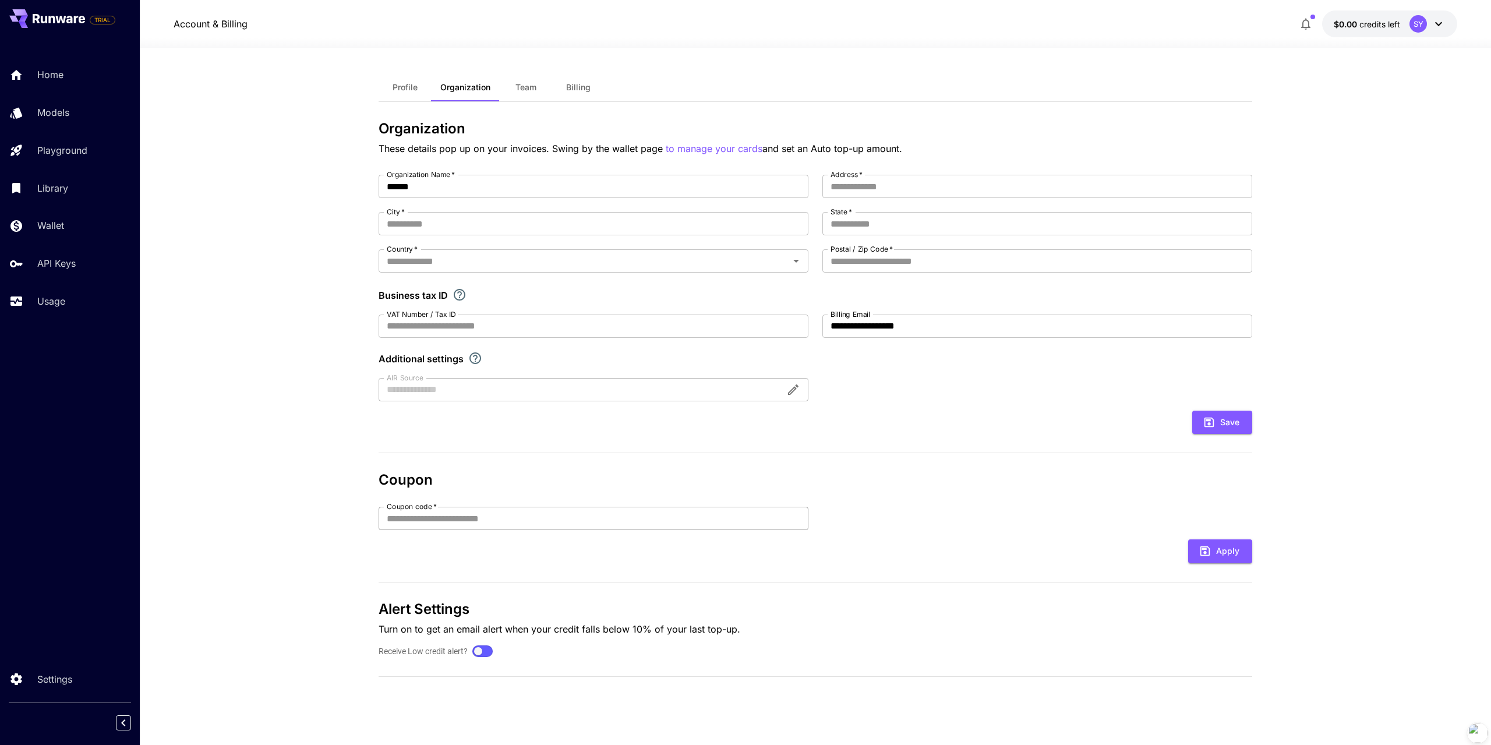
click at [513, 518] on input "Coupon code   *" at bounding box center [594, 518] width 430 height 23
paste input "**********"
type input "**********"
click at [1232, 556] on button "Apply" at bounding box center [1220, 551] width 64 height 24
drag, startPoint x: 1353, startPoint y: 37, endPoint x: 1328, endPoint y: 30, distance: 25.9
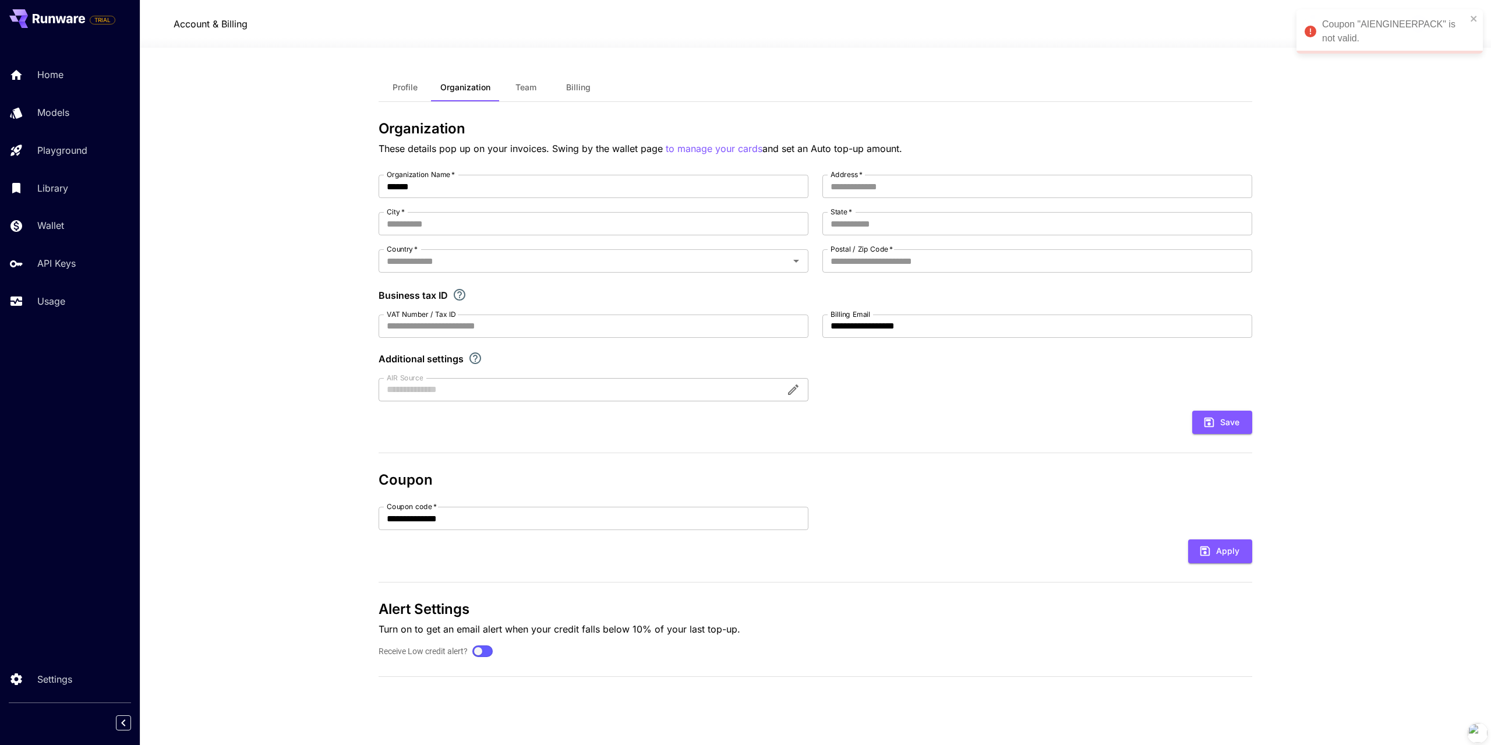
click at [1328, 30] on div "Coupon "AIENGINEERPACK" is not valid." at bounding box center [1394, 31] width 144 height 28
